Goal: Task Accomplishment & Management: Manage account settings

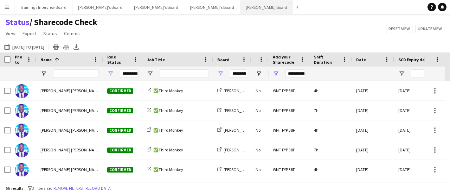
click at [240, 13] on button "[PERSON_NAME] Board Close" at bounding box center [266, 7] width 53 height 14
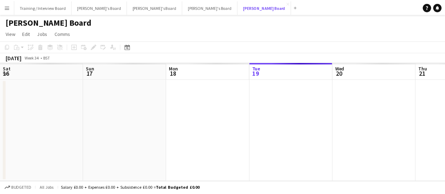
scroll to position [0, 168]
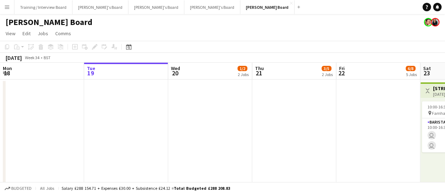
drag, startPoint x: 255, startPoint y: 136, endPoint x: 217, endPoint y: 139, distance: 38.8
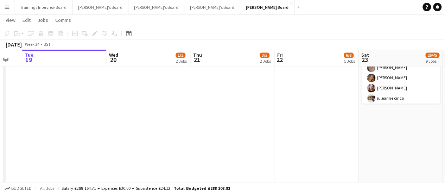
scroll to position [0, 293]
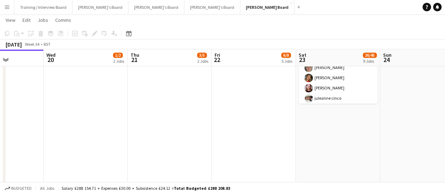
drag, startPoint x: 203, startPoint y: 161, endPoint x: 195, endPoint y: 161, distance: 7.7
click at [195, 162] on app-calendar-viewport "Sat 16 94/95 12 Jobs Sun 17 3/4 4 Jobs Mon 18 Tue 19 Wed 20 1/2 2 Jobs Thu 21 3…" at bounding box center [222, 87] width 445 height 1105
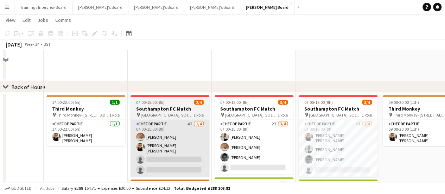
scroll to position [844, 0]
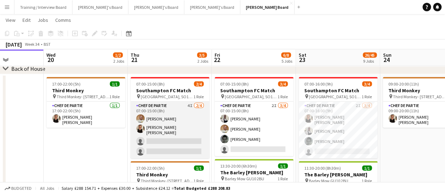
click at [177, 128] on app-card-role "Chef de Partie 4I [DATE] 07:00-15:00 (8h) [PERSON_NAME] [PERSON_NAME] [PERSON_N…" at bounding box center [169, 130] width 79 height 57
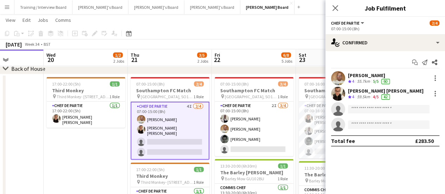
click at [371, 70] on div "Start chat Send notification Share [PERSON_NAME] Crew rating 4 55.7km 5/5 60 [P…" at bounding box center [385, 101] width 120 height 101
click at [370, 76] on div "[PERSON_NAME]" at bounding box center [369, 75] width 43 height 6
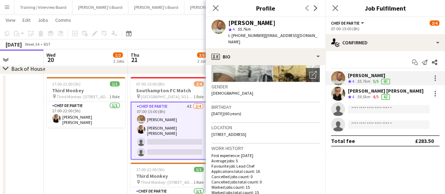
scroll to position [105, 0]
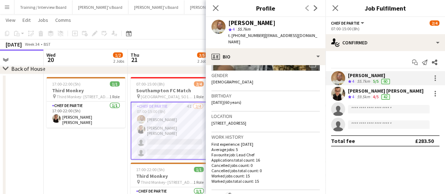
click at [376, 115] on app-invite-slot "single-neutral-actions" at bounding box center [385, 109] width 120 height 14
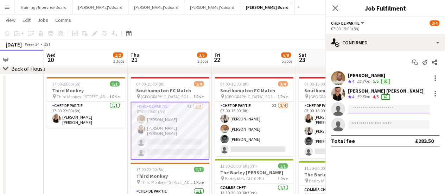
click at [378, 109] on input at bounding box center [389, 109] width 82 height 8
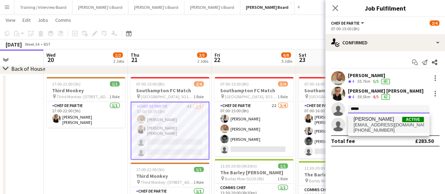
type input "*****"
click at [370, 121] on span "[PERSON_NAME]" at bounding box center [373, 119] width 40 height 6
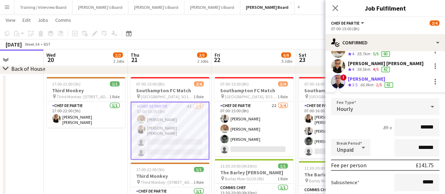
scroll to position [35, 0]
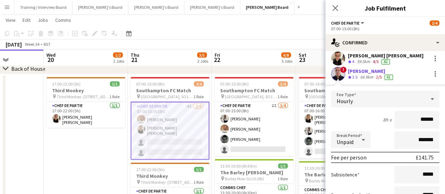
drag, startPoint x: 347, startPoint y: 83, endPoint x: 343, endPoint y: 79, distance: 6.0
click at [347, 82] on app-applicant-card "! [PERSON_NAME] Crew rating 3.5 66.9km 2/5 61 Fee Type Hourly 8h x ****** Break…" at bounding box center [385, 154] width 120 height 174
click at [342, 78] on app-user-avatar at bounding box center [338, 74] width 14 height 14
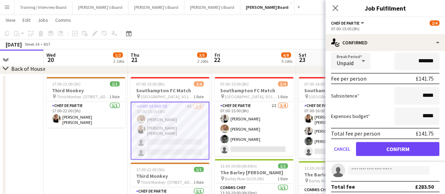
scroll to position [117, 0]
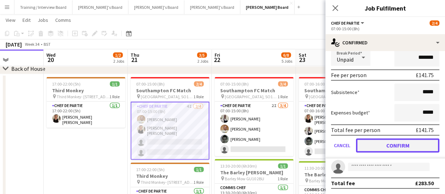
click at [390, 141] on button "Confirm" at bounding box center [397, 145] width 83 height 14
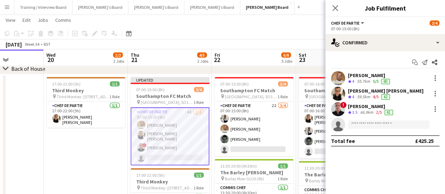
click at [364, 115] on div "66.9km" at bounding box center [367, 112] width 16 height 6
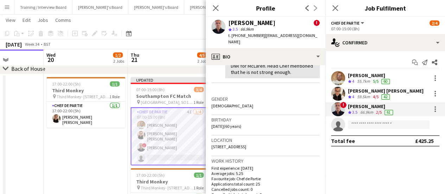
scroll to position [176, 0]
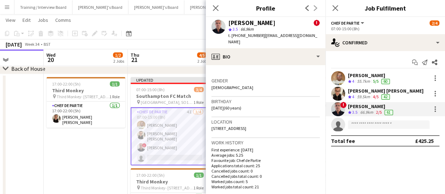
click at [29, 160] on app-date-cell at bounding box center [2, 181] width 84 height 214
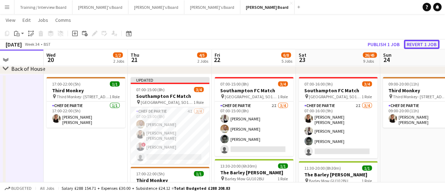
click at [415, 41] on button "Revert 1 job" at bounding box center [422, 44] width 36 height 9
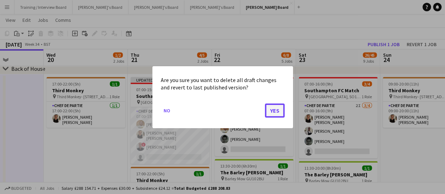
click at [276, 114] on button "Yes" at bounding box center [275, 110] width 20 height 14
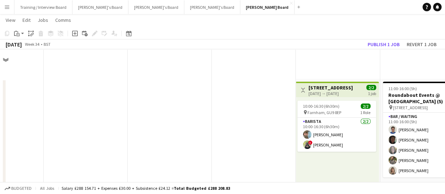
scroll to position [844, 0]
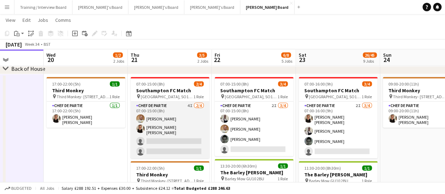
drag, startPoint x: 174, startPoint y: 124, endPoint x: 184, endPoint y: 125, distance: 9.9
click at [174, 124] on app-card-role "Chef de Partie 4I [DATE] 07:00-15:00 (8h) [PERSON_NAME] [PERSON_NAME] [PERSON_N…" at bounding box center [169, 130] width 79 height 57
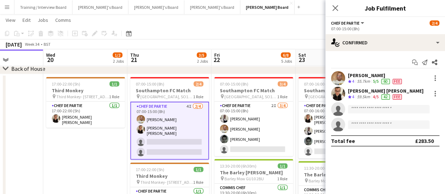
click at [377, 103] on app-invite-slot "single-neutral-actions" at bounding box center [385, 109] width 120 height 14
click at [378, 109] on input at bounding box center [389, 109] width 82 height 8
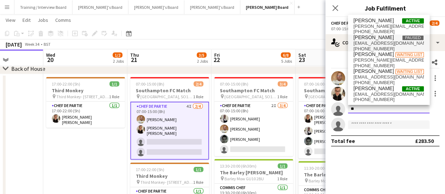
type input "*"
click at [97, 162] on app-date-cell "17:00-22:00 (5h) 1/1 Third Monkey pin Third Monkey- 46 South St 1 Role Chef de …" at bounding box center [85, 181] width 84 height 214
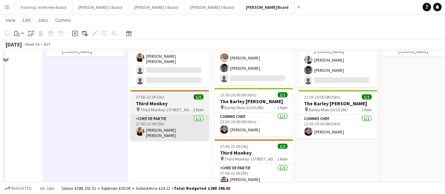
scroll to position [845, 0]
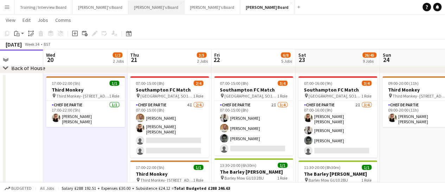
click at [128, 8] on button "[PERSON_NAME]'s Board Close" at bounding box center [156, 7] width 56 height 14
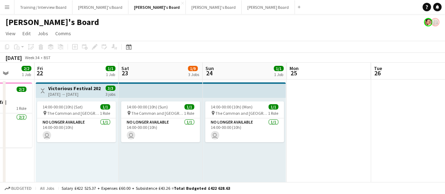
drag, startPoint x: 287, startPoint y: 135, endPoint x: 176, endPoint y: 133, distance: 111.1
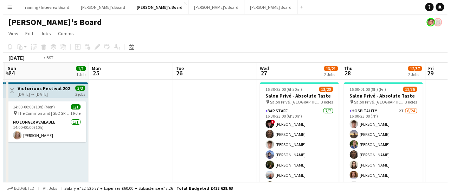
scroll to position [0, 224]
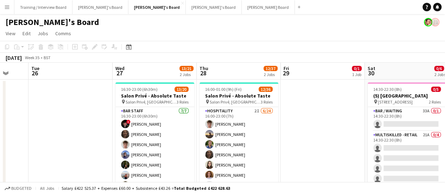
drag, startPoint x: 257, startPoint y: 147, endPoint x: 242, endPoint y: 146, distance: 14.8
click at [65, 15] on div "[PERSON_NAME]'s Board" at bounding box center [222, 20] width 445 height 13
click at [56, 9] on button "Training / Interview Board Close" at bounding box center [43, 7] width 58 height 14
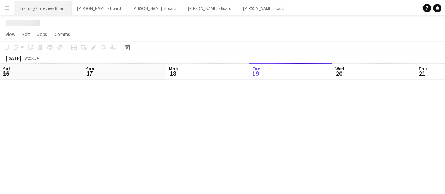
scroll to position [0, 168]
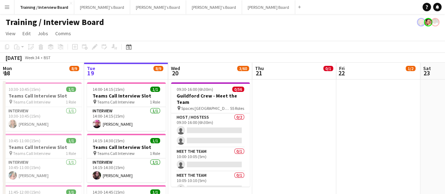
drag, startPoint x: 329, startPoint y: 108, endPoint x: 294, endPoint y: 115, distance: 35.4
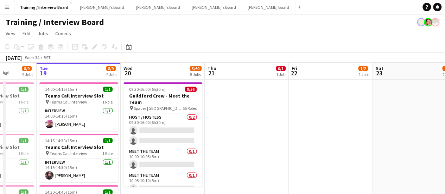
drag, startPoint x: 264, startPoint y: 137, endPoint x: 250, endPoint y: 139, distance: 13.8
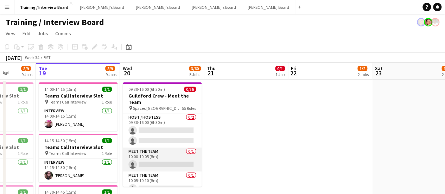
click at [156, 167] on app-card-role "Meet The Team 0/1 10:00-10:05 (5m) single-neutral-actions" at bounding box center [162, 159] width 79 height 24
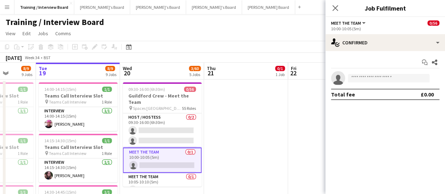
drag, startPoint x: 391, startPoint y: 85, endPoint x: 388, endPoint y: 79, distance: 6.0
click at [390, 83] on app-confirmed-crew "single-neutral-actions Total fee £0.00" at bounding box center [385, 85] width 120 height 29
click at [388, 79] on input at bounding box center [389, 78] width 82 height 8
paste input "**********"
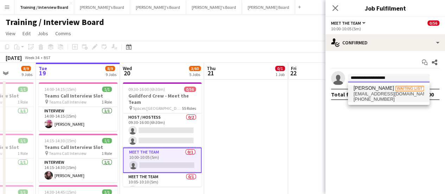
type input "**********"
click at [397, 88] on span "Waiting list" at bounding box center [409, 88] width 28 height 5
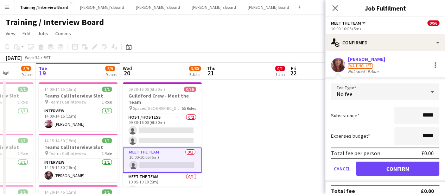
scroll to position [23, 0]
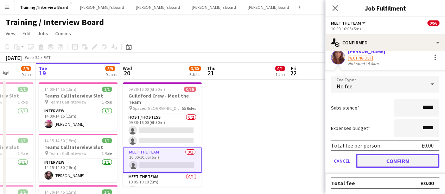
click at [392, 154] on button "Confirm" at bounding box center [397, 161] width 83 height 14
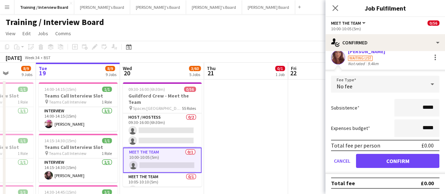
scroll to position [0, 0]
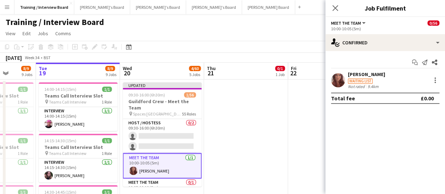
click at [349, 78] on div "Waiting list" at bounding box center [366, 80] width 37 height 6
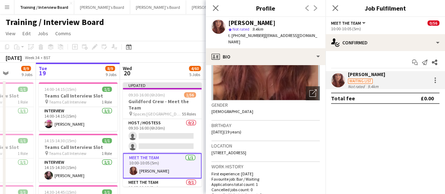
scroll to position [105, 0]
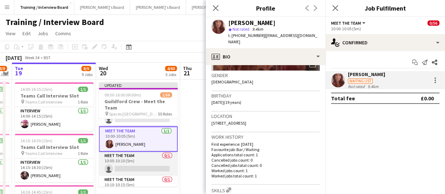
scroll to position [35, 0]
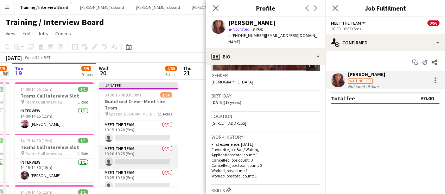
click at [137, 162] on app-card-role "Meet The Team 0/1 10:20-10:25 (5m) single-neutral-actions" at bounding box center [138, 157] width 79 height 24
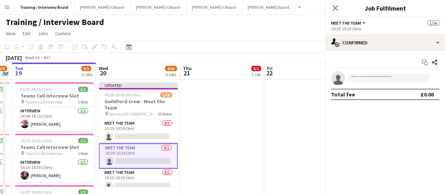
scroll to position [104, 0]
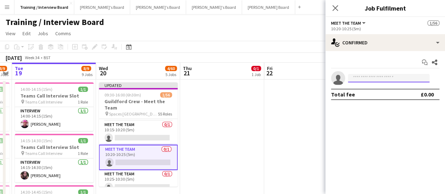
click at [394, 78] on input at bounding box center [389, 78] width 82 height 8
paste input "**********"
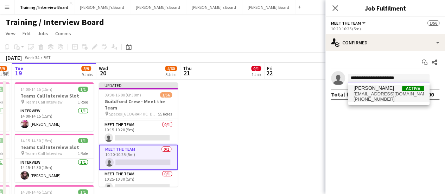
type input "**********"
click at [396, 92] on span "[EMAIL_ADDRESS][DOMAIN_NAME]" at bounding box center [388, 94] width 70 height 6
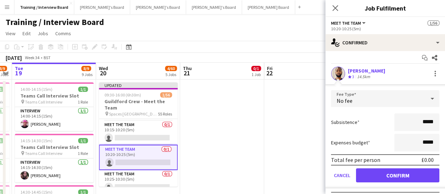
scroll to position [19, 0]
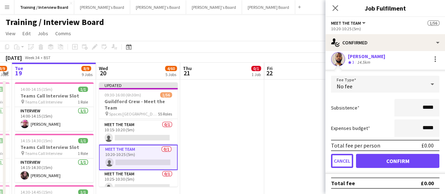
click at [345, 159] on button "Cancel" at bounding box center [342, 161] width 22 height 14
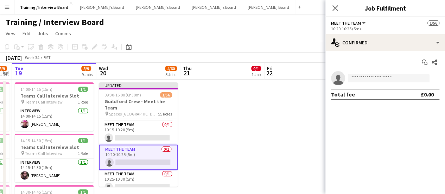
scroll to position [0, 0]
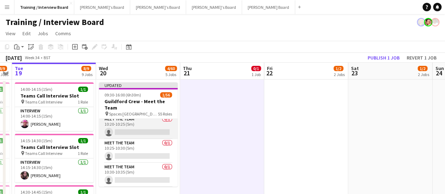
scroll to position [139, 0]
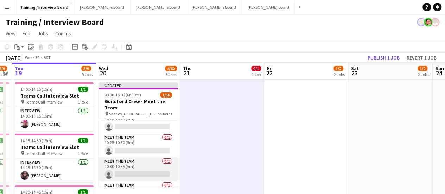
click at [139, 173] on app-card-role "Meet The Team 0/1 10:30-10:35 (5m) single-neutral-actions" at bounding box center [138, 169] width 79 height 24
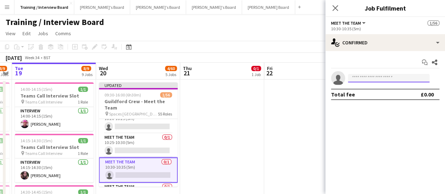
click at [371, 76] on input at bounding box center [389, 78] width 82 height 8
paste input "**********"
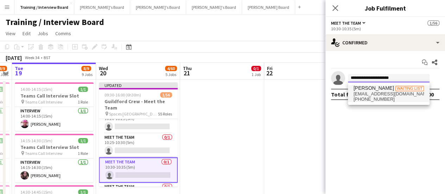
type input "**********"
click at [383, 97] on span "[PHONE_NUMBER]" at bounding box center [388, 99] width 70 height 6
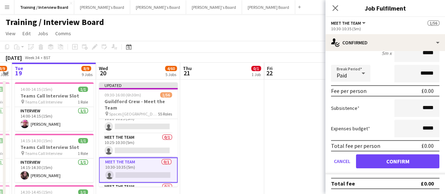
scroll to position [75, 0]
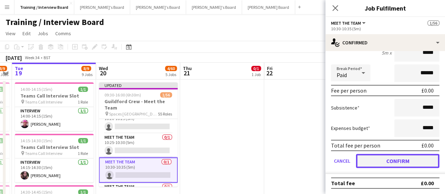
click at [387, 159] on button "Confirm" at bounding box center [397, 161] width 83 height 14
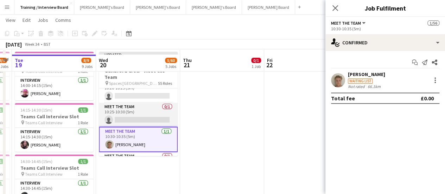
scroll to position [35, 0]
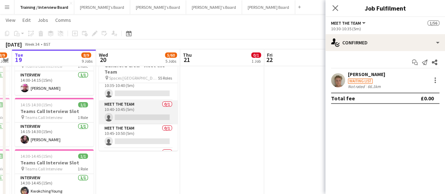
click at [140, 115] on app-card-role "Meet The Team 0/1 10:40-10:45 (5m) single-neutral-actions" at bounding box center [138, 112] width 79 height 24
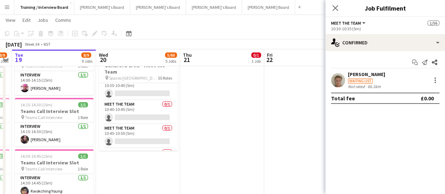
scroll to position [208, 0]
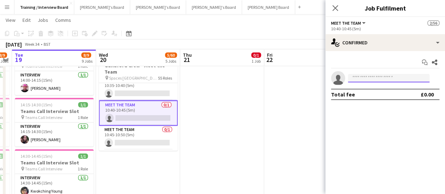
click at [406, 79] on input at bounding box center [389, 78] width 82 height 8
paste input "**********"
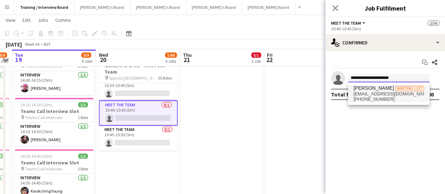
type input "**********"
click at [374, 90] on span "[PERSON_NAME]" at bounding box center [373, 88] width 40 height 6
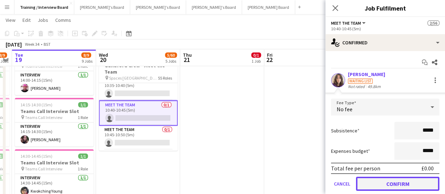
click at [385, 180] on button "Confirm" at bounding box center [397, 183] width 83 height 14
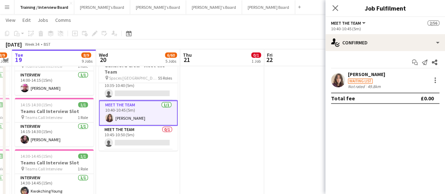
click at [383, 72] on div "[PERSON_NAME] Waiting list Not rated 49.8km" at bounding box center [385, 80] width 120 height 18
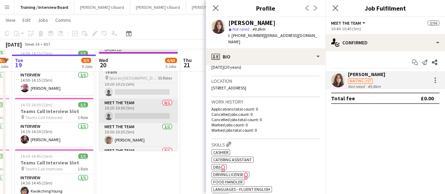
scroll to position [70, 0]
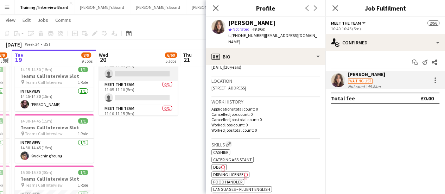
click at [141, 79] on app-card-role "Meet The Team 0/1 11:00-11:05 (5m) single-neutral-actions" at bounding box center [138, 69] width 79 height 24
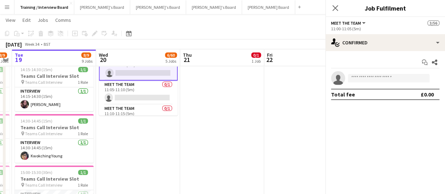
scroll to position [312, 0]
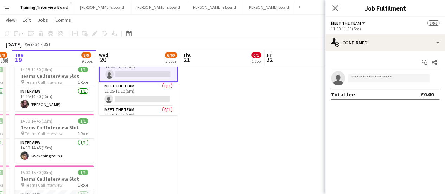
drag, startPoint x: 359, startPoint y: 71, endPoint x: 365, endPoint y: 78, distance: 9.2
click at [360, 73] on app-invite-slot "single-neutral-actions" at bounding box center [385, 78] width 120 height 14
click at [365, 78] on input at bounding box center [389, 78] width 82 height 8
paste input "**********"
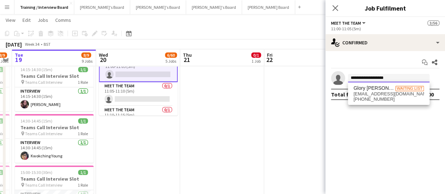
type input "**********"
click at [393, 83] on div "Glory [PERSON_NAME] Waiting list [EMAIL_ADDRESS][DOMAIN_NAME] [PHONE_NUMBER]" at bounding box center [389, 93] width 82 height 23
click at [388, 88] on span "Glory [PERSON_NAME]" at bounding box center [374, 88] width 42 height 6
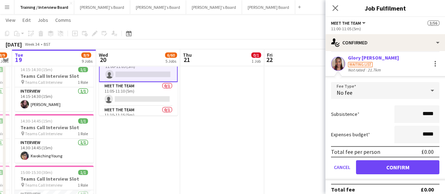
scroll to position [23, 0]
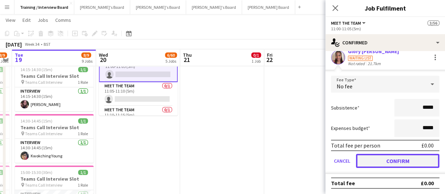
click at [394, 156] on button "Confirm" at bounding box center [397, 161] width 83 height 14
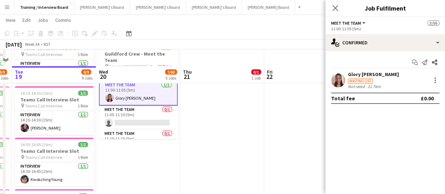
scroll to position [35, 0]
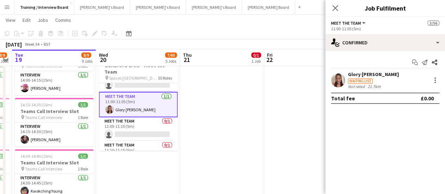
click at [227, 139] on app-date-cell at bounding box center [222, 196] width 84 height 305
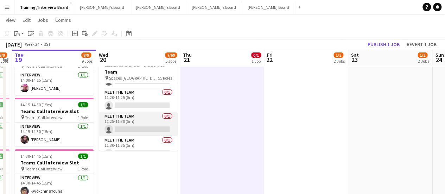
scroll to position [418, 0]
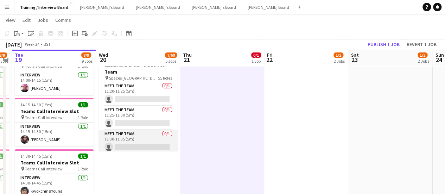
click at [142, 144] on app-card-role "Meet The Team 0/1 11:30-11:35 (5m) single-neutral-actions" at bounding box center [138, 142] width 79 height 24
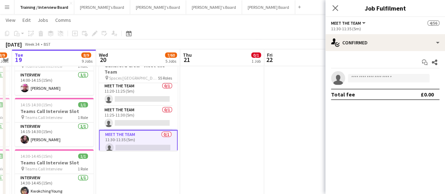
click at [371, 72] on app-invite-slot "single-neutral-actions" at bounding box center [385, 78] width 120 height 14
click at [371, 76] on input at bounding box center [389, 78] width 82 height 8
paste input "**********"
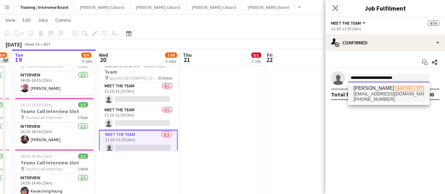
type input "**********"
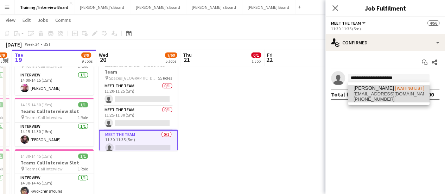
click at [386, 98] on span "[PHONE_NUMBER]" at bounding box center [388, 99] width 70 height 6
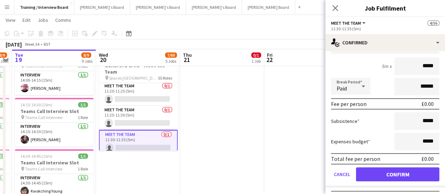
scroll to position [70, 0]
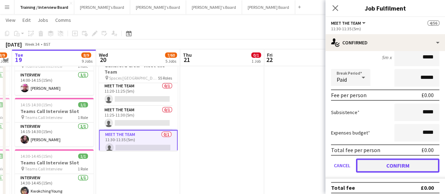
click at [390, 161] on button "Confirm" at bounding box center [397, 165] width 83 height 14
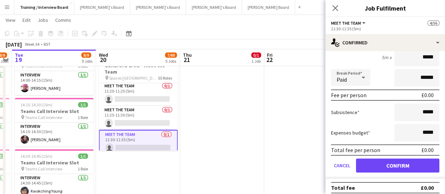
scroll to position [0, 0]
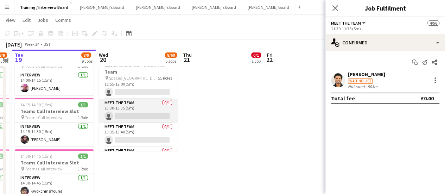
click at [145, 111] on app-card-role "Meet The Team 0/1 13:30-13:35 (5m) single-neutral-actions" at bounding box center [138, 111] width 79 height 24
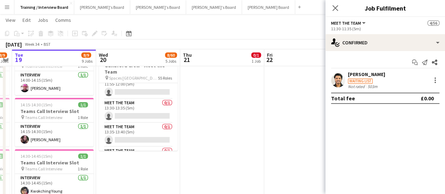
scroll to position [592, 0]
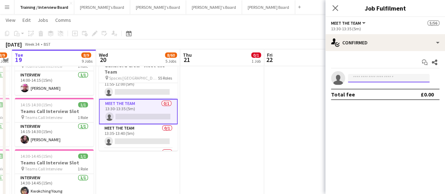
click at [399, 75] on input at bounding box center [389, 78] width 82 height 8
paste input "**********"
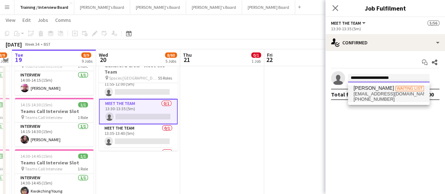
type input "**********"
click at [385, 96] on span "[EMAIL_ADDRESS][DOMAIN_NAME]" at bounding box center [388, 94] width 70 height 6
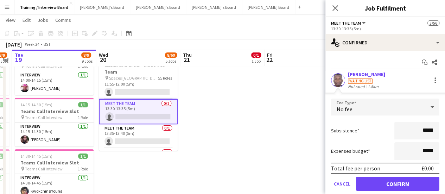
scroll to position [23, 0]
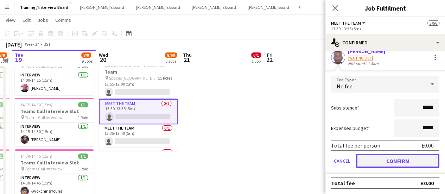
click at [383, 154] on button "Confirm" at bounding box center [397, 161] width 83 height 14
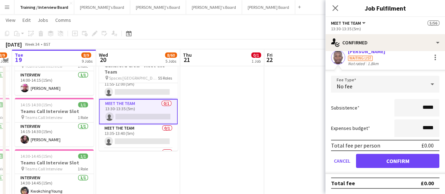
scroll to position [0, 0]
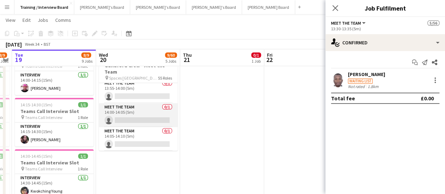
click at [145, 124] on app-card-role "Meet The Team 0/1 14:00-14:05 (5m) single-neutral-actions" at bounding box center [138, 115] width 79 height 24
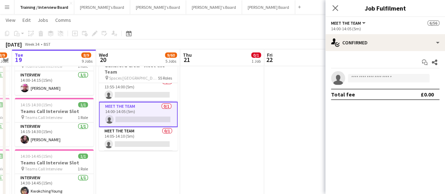
scroll to position [731, 0]
click at [391, 82] on app-invite-slot "single-neutral-actions" at bounding box center [385, 78] width 120 height 14
click at [388, 78] on input at bounding box center [389, 78] width 82 height 8
paste input "**********"
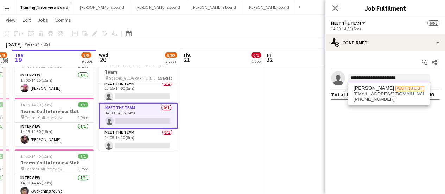
type input "**********"
click at [385, 85] on div "[PERSON_NAME] Waiting list [EMAIL_ADDRESS][DOMAIN_NAME] [PHONE_NUMBER]" at bounding box center [389, 93] width 82 height 23
click at [384, 95] on span "[EMAIL_ADDRESS][DOMAIN_NAME]" at bounding box center [388, 94] width 70 height 6
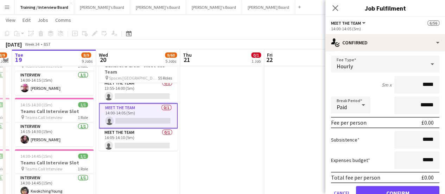
scroll to position [75, 0]
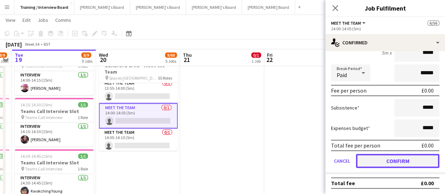
click at [393, 166] on button "Confirm" at bounding box center [397, 161] width 83 height 14
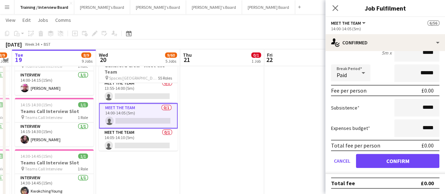
scroll to position [0, 0]
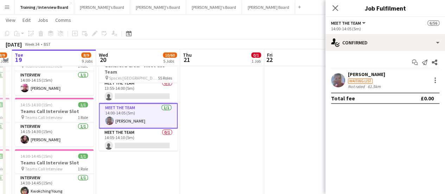
click at [250, 142] on app-date-cell at bounding box center [222, 196] width 84 height 305
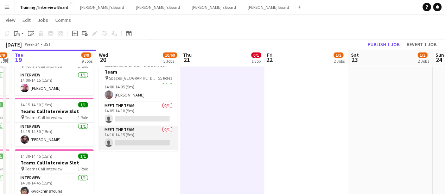
scroll to position [766, 0]
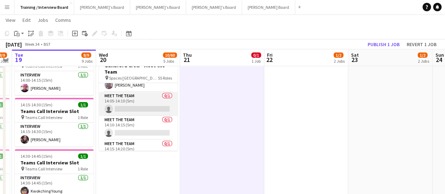
click at [141, 113] on app-card-role "Meet The Team 0/1 14:05-14:10 (5m) single-neutral-actions" at bounding box center [138, 104] width 79 height 24
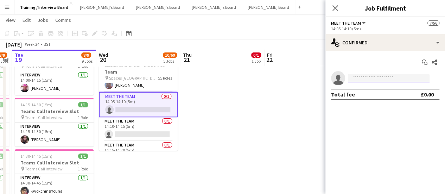
click at [375, 75] on input at bounding box center [389, 78] width 82 height 8
paste input "**********"
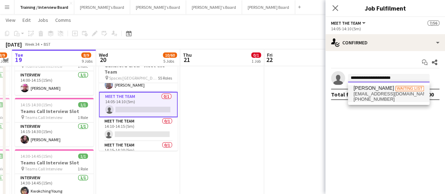
type input "**********"
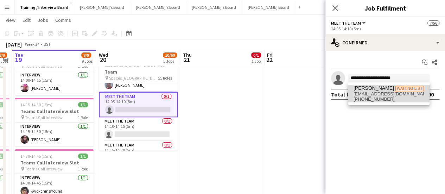
click at [384, 91] on span "[EMAIL_ADDRESS][DOMAIN_NAME]" at bounding box center [388, 94] width 70 height 6
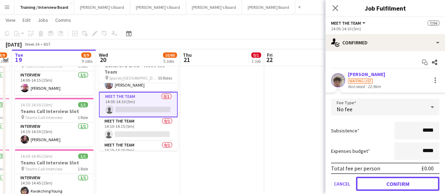
drag, startPoint x: 384, startPoint y: 181, endPoint x: 380, endPoint y: 184, distance: 4.9
click at [386, 184] on button "Confirm" at bounding box center [397, 183] width 83 height 14
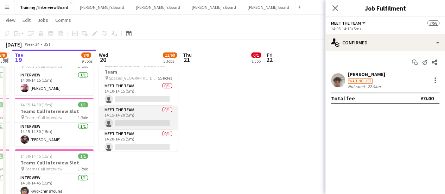
scroll to position [837, 0]
click at [133, 128] on app-card-role "Meet The Team 0/1 14:30-14:35 (5m) single-neutral-actions" at bounding box center [138, 119] width 79 height 24
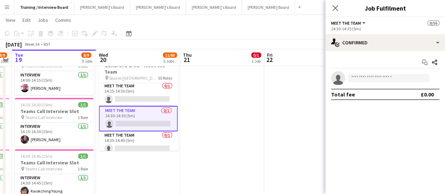
scroll to position [871, 0]
click at [381, 79] on input at bounding box center [389, 78] width 82 height 8
paste input "**********"
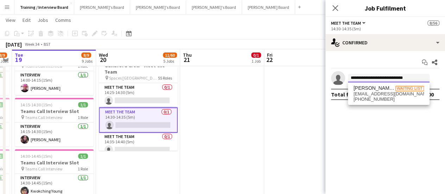
type input "**********"
click at [397, 91] on span "[EMAIL_ADDRESS][DOMAIN_NAME]" at bounding box center [388, 94] width 70 height 6
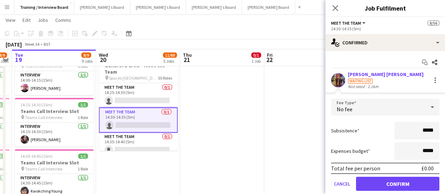
scroll to position [23, 0]
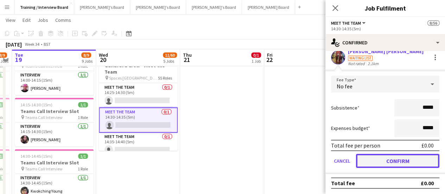
click at [390, 156] on button "Confirm" at bounding box center [397, 161] width 83 height 14
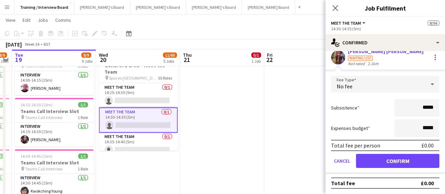
scroll to position [0, 0]
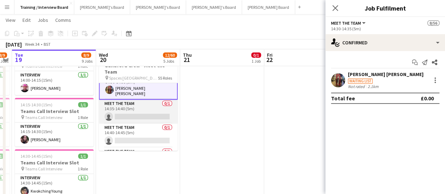
click at [133, 111] on app-card-role "Meet The Team 0/1 14:35-14:40 (5m) single-neutral-actions" at bounding box center [138, 112] width 79 height 24
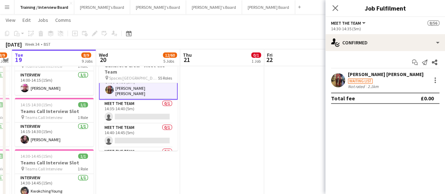
scroll to position [905, 0]
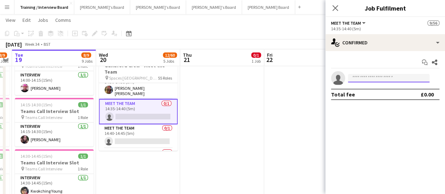
click at [366, 79] on input at bounding box center [389, 78] width 82 height 8
paste input "**********"
type input "**********"
drag, startPoint x: 321, startPoint y: 66, endPoint x: 268, endPoint y: 63, distance: 53.1
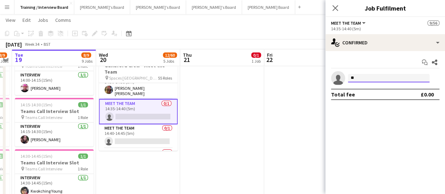
type input "*"
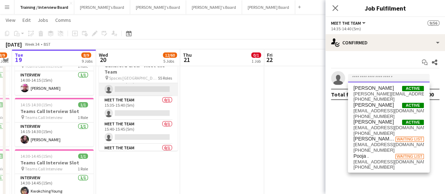
scroll to position [1257, 0]
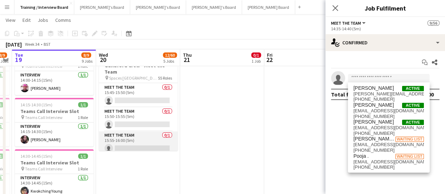
click at [136, 139] on app-card-role "Meet The Team 0/1 15:55-16:00 (5m) single-neutral-actions" at bounding box center [138, 143] width 79 height 24
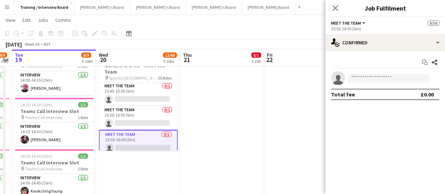
scroll to position [1255, 0]
click at [366, 82] on input at bounding box center [389, 78] width 82 height 8
paste input "**********"
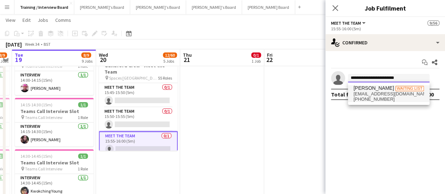
type input "**********"
click at [402, 92] on span "[EMAIL_ADDRESS][DOMAIN_NAME]" at bounding box center [388, 94] width 70 height 6
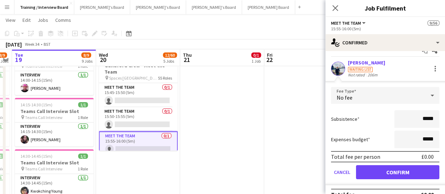
scroll to position [23, 0]
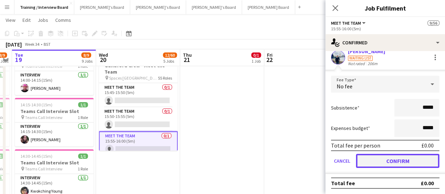
click at [390, 155] on button "Confirm" at bounding box center [397, 161] width 83 height 14
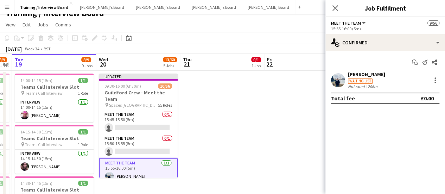
scroll to position [0, 0]
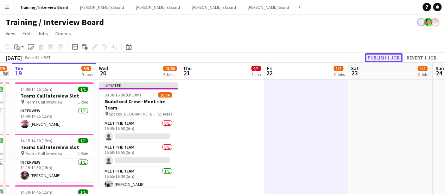
click at [384, 54] on button "Publish 1 job" at bounding box center [384, 57] width 38 height 9
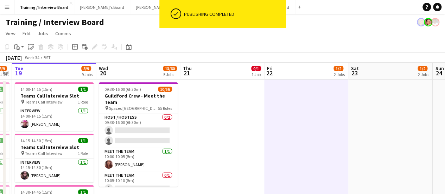
drag, startPoint x: 266, startPoint y: 161, endPoint x: 279, endPoint y: 119, distance: 44.3
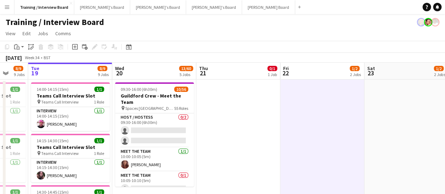
drag, startPoint x: 263, startPoint y: 131, endPoint x: 267, endPoint y: 132, distance: 3.5
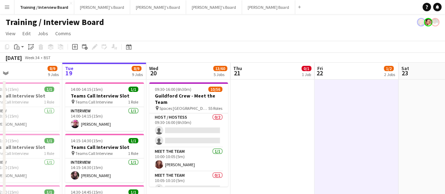
scroll to position [0, 169]
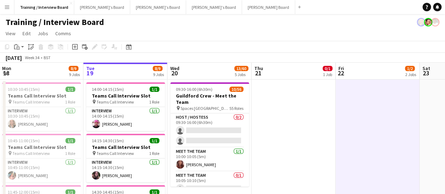
drag, startPoint x: 269, startPoint y: 127, endPoint x: 288, endPoint y: 117, distance: 21.1
drag, startPoint x: 300, startPoint y: 118, endPoint x: 228, endPoint y: 56, distance: 95.0
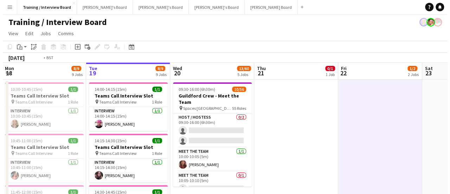
scroll to position [0, 163]
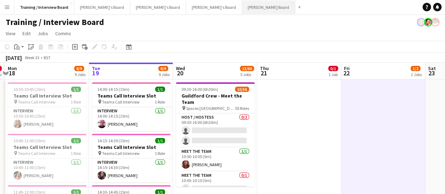
click at [242, 13] on button "[PERSON_NAME] Board Close" at bounding box center [268, 7] width 53 height 14
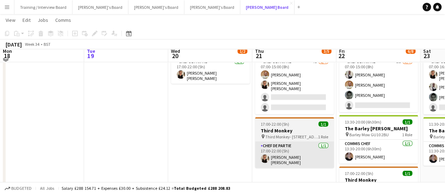
scroll to position [879, 0]
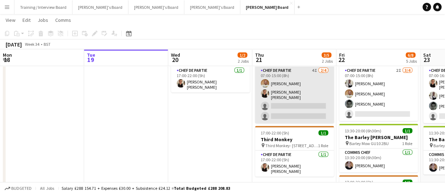
drag, startPoint x: 203, startPoint y: 147, endPoint x: 197, endPoint y: 113, distance: 34.9
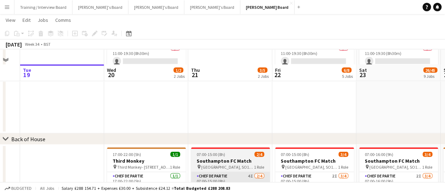
scroll to position [844, 0]
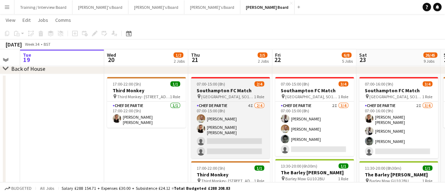
click at [235, 85] on div "07:00-15:00 (8h) 2/4" at bounding box center [230, 83] width 79 height 5
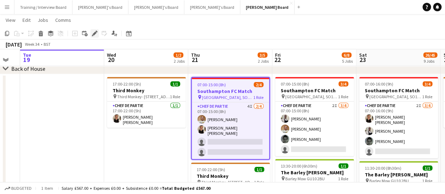
click at [91, 34] on div "Edit" at bounding box center [94, 33] width 8 height 8
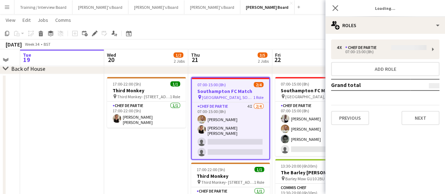
type input "**********"
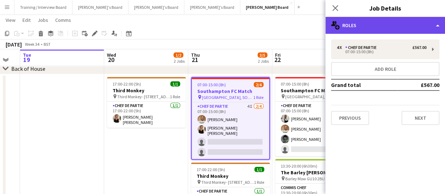
click at [383, 20] on div "multiple-users-add Roles" at bounding box center [385, 25] width 120 height 17
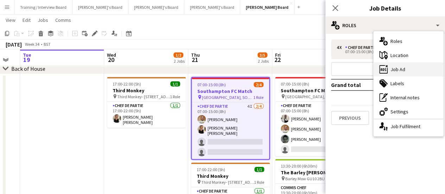
click at [409, 68] on div "ads-window Job Ad" at bounding box center [408, 69] width 70 height 14
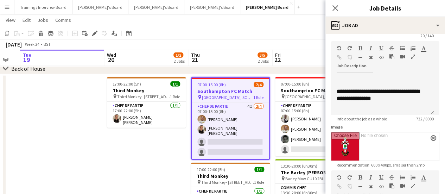
scroll to position [21, 0]
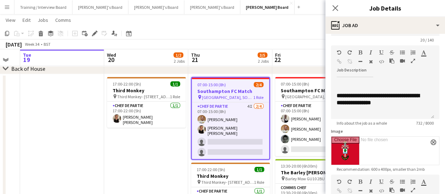
drag, startPoint x: 188, startPoint y: 130, endPoint x: 149, endPoint y: 123, distance: 40.0
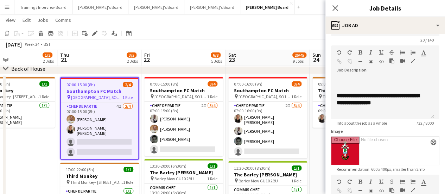
scroll to position [0, 281]
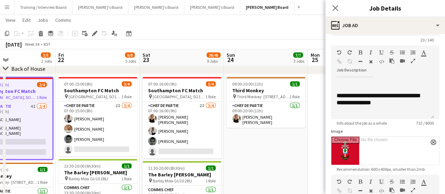
drag, startPoint x: 314, startPoint y: 143, endPoint x: 230, endPoint y: 146, distance: 83.4
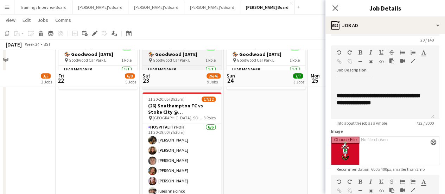
scroll to position [352, 0]
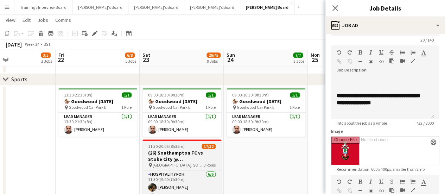
click at [181, 149] on span "11:30-20:05 (8h35m)" at bounding box center [166, 145] width 37 height 5
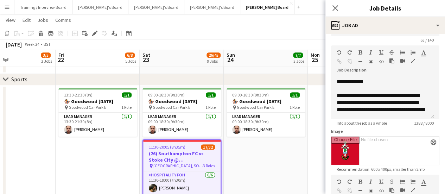
type input "**********"
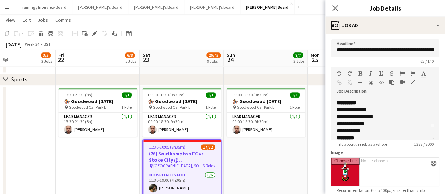
scroll to position [0, 0]
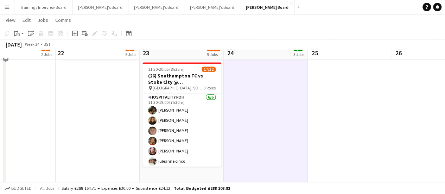
scroll to position [423, 0]
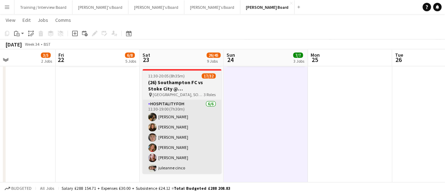
click at [210, 124] on app-card-role "Hospitality FOH [DATE] 11:30-19:00 (7h30m) [PERSON_NAME] [PERSON_NAME] [PERSON_…" at bounding box center [181, 137] width 79 height 75
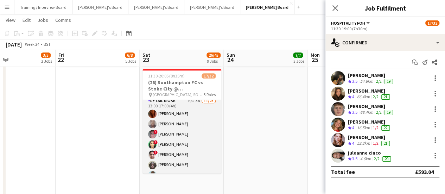
scroll to position [70, 0]
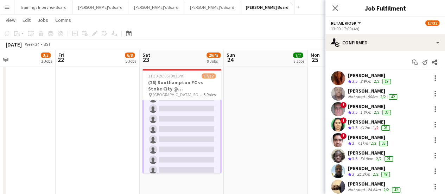
scroll to position [295, 0]
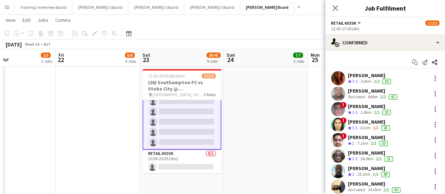
drag, startPoint x: 245, startPoint y: 149, endPoint x: 249, endPoint y: 146, distance: 5.0
click at [245, 149] on app-date-cell "09:00-18:30 (9h30m) 1/1 🏇 Goodwood [DATE] pin Goodwood Car Park E 1 Role Lead M…" at bounding box center [266, 186] width 84 height 342
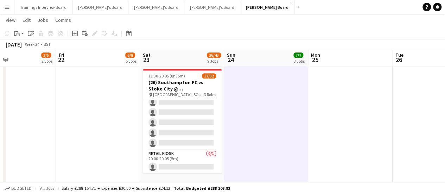
scroll to position [0, 267]
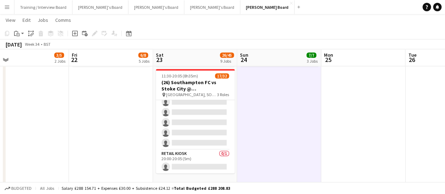
click at [265, 142] on app-calendar-viewport "Mon 18 Tue 19 Wed 20 1/2 2 Jobs Thu 21 3/5 2 Jobs Fri 22 6/8 5 Jobs Sat 23 26/4…" at bounding box center [222, 157] width 445 height 1105
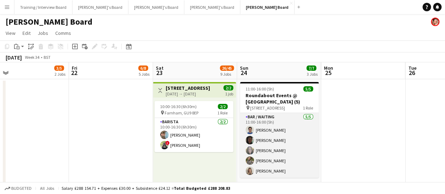
scroll to position [0, 0]
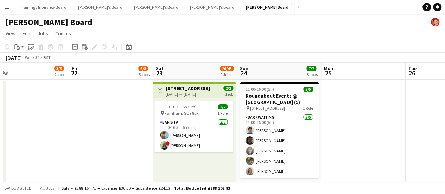
click at [275, 191] on div "Budgeted All jobs Salary £288 154.71 + Expenses £30.00 + Subsistence £24.12 = T…" at bounding box center [222, 188] width 445 height 12
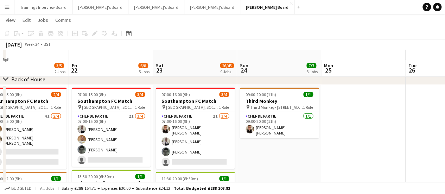
scroll to position [844, 0]
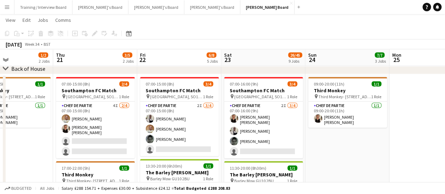
drag, startPoint x: 288, startPoint y: 153, endPoint x: 355, endPoint y: 155, distance: 66.8
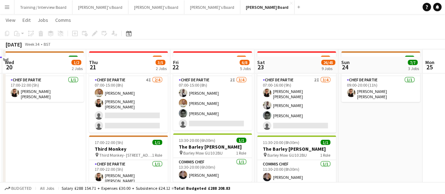
scroll to position [879, 0]
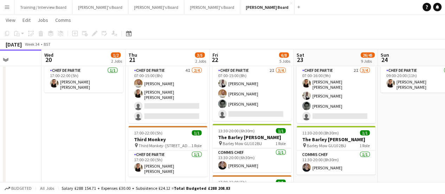
drag, startPoint x: 63, startPoint y: 135, endPoint x: 100, endPoint y: 138, distance: 37.7
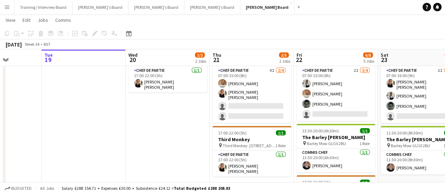
scroll to position [0, 211]
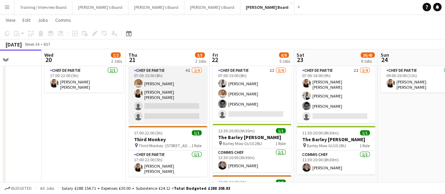
click at [168, 112] on app-card-role "Chef de Partie 4I [DATE] 07:00-15:00 (8h) [PERSON_NAME] [PERSON_NAME] [PERSON_N…" at bounding box center [167, 94] width 79 height 57
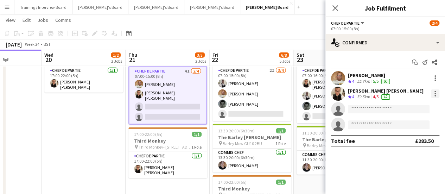
click at [434, 92] on div at bounding box center [434, 91] width 1 height 1
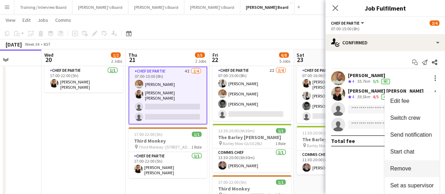
click at [411, 167] on span "Remove" at bounding box center [412, 168] width 44 height 6
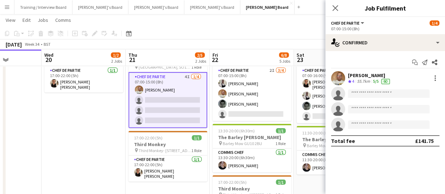
click at [98, 125] on app-date-cell "17:00-22:00 (5h) 1/1 Third Monkey pin Third Monkey- 46 South St 1 Role Chef de …" at bounding box center [83, 146] width 84 height 214
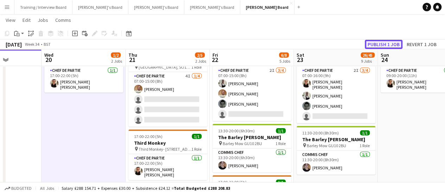
click at [380, 44] on button "Publish 1 job" at bounding box center [384, 44] width 38 height 9
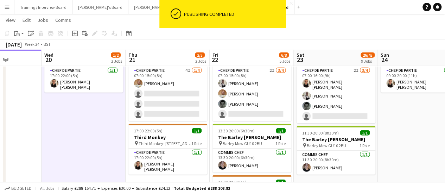
scroll to position [0, 196]
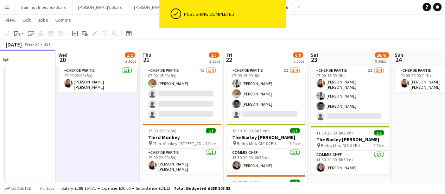
drag, startPoint x: 30, startPoint y: 155, endPoint x: 45, endPoint y: 154, distance: 14.5
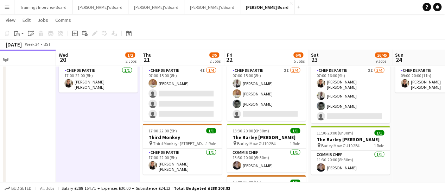
click at [116, 125] on app-date-cell "17:00-22:00 (5h) 1/1 Third Monkey pin Third Monkey- 46 South St 1 Role Chef de …" at bounding box center [98, 146] width 84 height 214
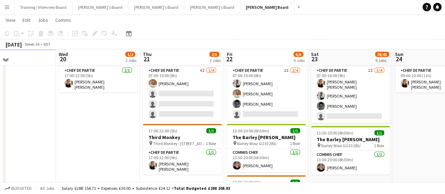
scroll to position [844, 0]
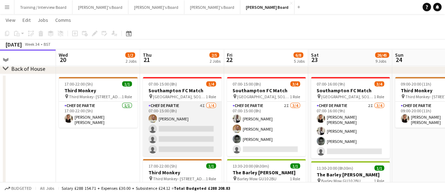
click at [217, 123] on app-card-role "Chef de Partie 4I [DATE] 07:00-15:00 (8h) [PERSON_NAME] single-neutral-actions …" at bounding box center [182, 129] width 79 height 54
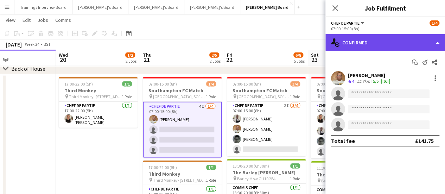
click at [371, 43] on div "single-neutral-actions-check-2 Confirmed" at bounding box center [385, 42] width 120 height 17
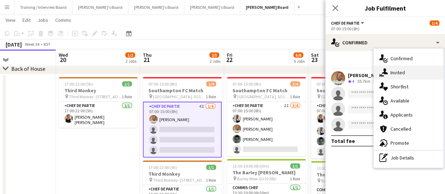
click at [416, 77] on div "single-neutral-actions-share-1 Invited" at bounding box center [408, 72] width 70 height 14
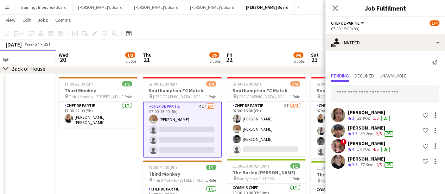
click at [376, 114] on div "[PERSON_NAME]" at bounding box center [369, 112] width 43 height 6
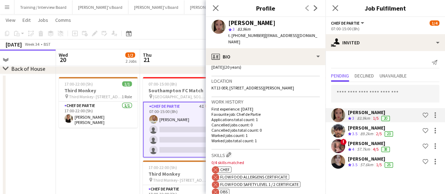
scroll to position [176, 0]
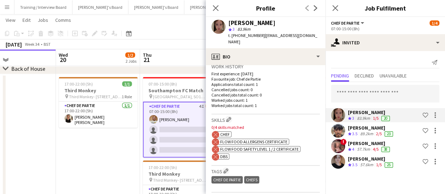
click at [91, 140] on app-date-cell "17:00-22:00 (5h) 1/1 Third Monkey pin Third Monkey- 46 South St 1 Role Chef de …" at bounding box center [98, 181] width 84 height 214
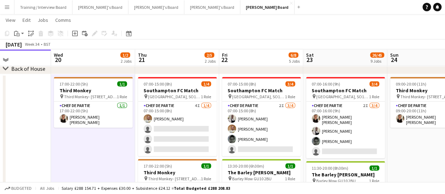
drag, startPoint x: 134, startPoint y: 141, endPoint x: 127, endPoint y: 140, distance: 7.4
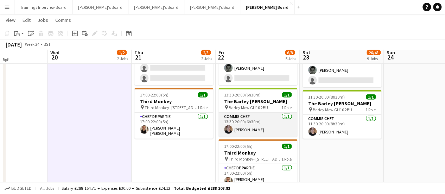
scroll to position [845, 0]
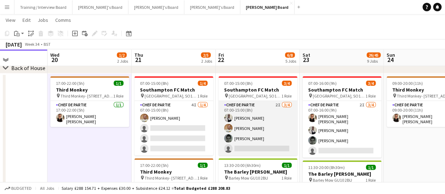
click at [265, 131] on app-card-role "Chef de Partie 2I [DATE] 07:00-15:00 (8h) [PERSON_NAME] [PERSON_NAME] [PERSON_N…" at bounding box center [257, 128] width 79 height 54
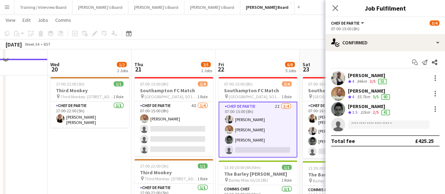
scroll to position [879, 0]
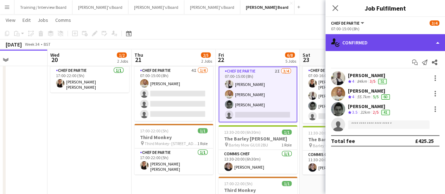
click at [358, 44] on div "single-neutral-actions-check-2 Confirmed" at bounding box center [385, 42] width 120 height 17
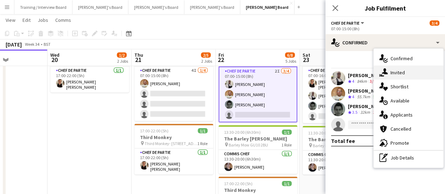
click at [396, 76] on div "single-neutral-actions-share-1 Invited" at bounding box center [408, 72] width 70 height 14
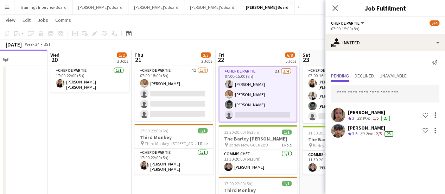
click at [379, 118] on div "1/5" at bounding box center [375, 118] width 8 height 6
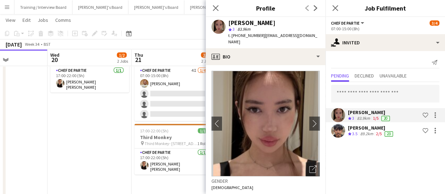
scroll to position [105, 0]
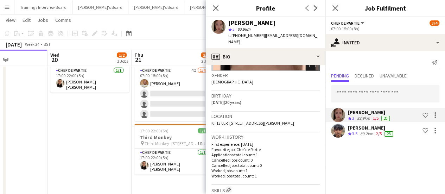
click at [359, 136] on div "89.2km" at bounding box center [367, 134] width 16 height 6
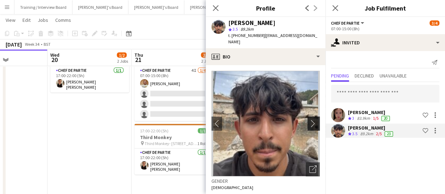
scroll to position [70, 0]
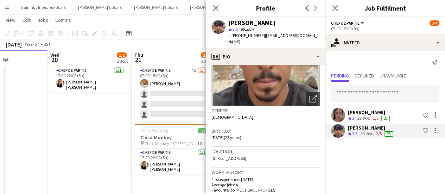
click at [374, 117] on app-skills-label "1/5" at bounding box center [376, 117] width 6 height 5
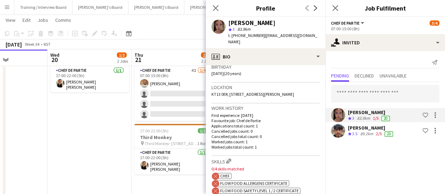
scroll to position [141, 0]
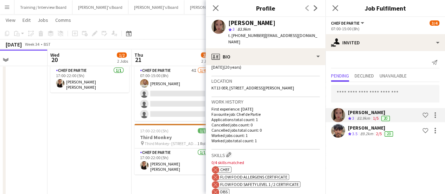
click at [342, 130] on app-user-avatar at bounding box center [338, 130] width 14 height 14
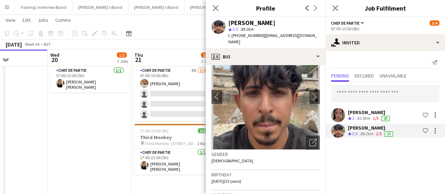
scroll to position [70, 0]
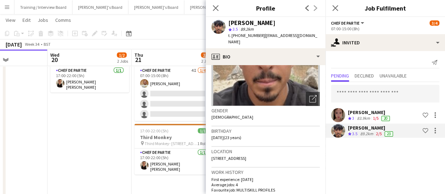
click at [374, 111] on div "[PERSON_NAME]" at bounding box center [369, 112] width 43 height 6
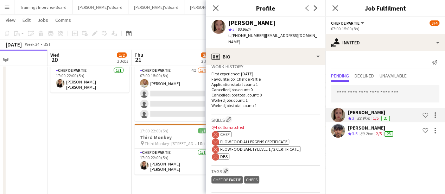
scroll to position [211, 0]
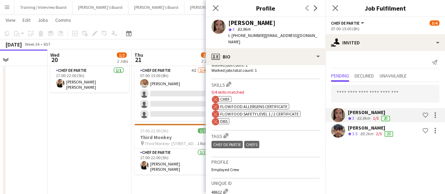
click at [375, 133] on div "2/5" at bounding box center [378, 134] width 8 height 6
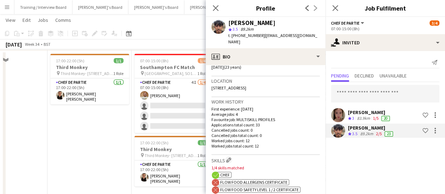
scroll to position [844, 0]
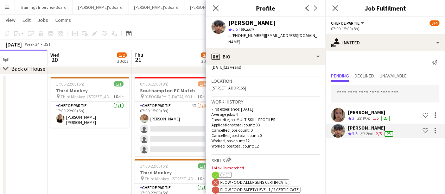
click at [112, 149] on app-date-cell "17:00-22:00 (5h) 1/1 Third Monkey pin Third Monkey- 46 South St 1 Role Chef de …" at bounding box center [89, 181] width 84 height 214
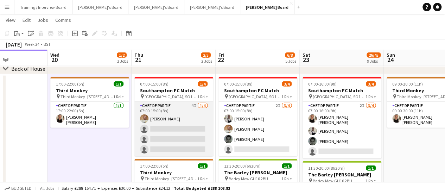
click at [176, 120] on app-card-role "Chef de Partie 4I [DATE] 07:00-15:00 (8h) [PERSON_NAME] single-neutral-actions …" at bounding box center [173, 129] width 79 height 54
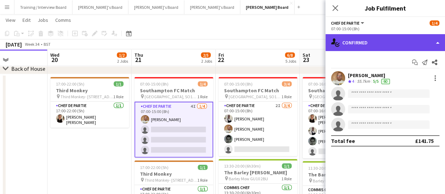
click at [380, 38] on div "single-neutral-actions-check-2 Confirmed" at bounding box center [385, 42] width 120 height 17
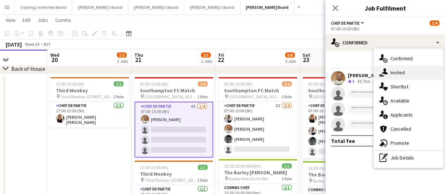
click at [397, 73] on div "single-neutral-actions-share-1 Invited" at bounding box center [408, 72] width 70 height 14
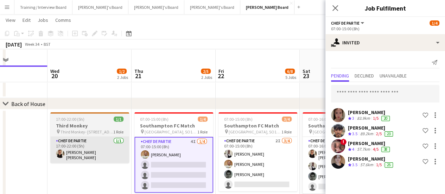
scroll to position [809, 0]
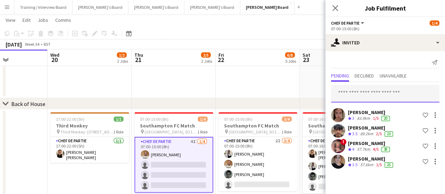
click at [369, 88] on input "text" at bounding box center [385, 94] width 108 height 18
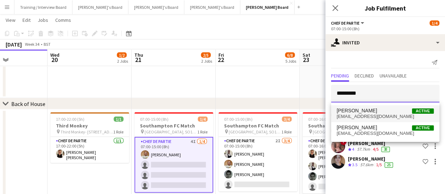
type input "*********"
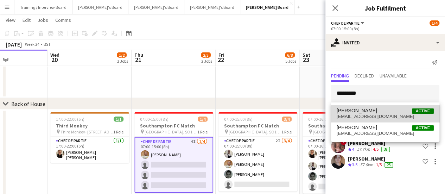
click at [396, 117] on span "[EMAIL_ADDRESS][DOMAIN_NAME]" at bounding box center [384, 117] width 97 height 6
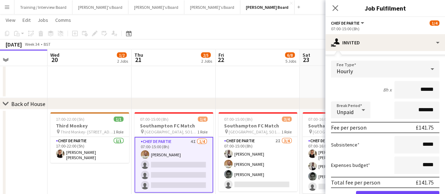
scroll to position [156, 0]
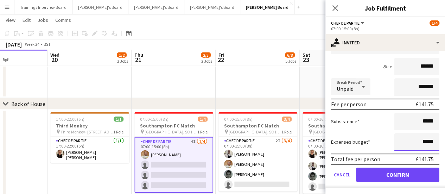
drag, startPoint x: 428, startPoint y: 136, endPoint x: 410, endPoint y: 137, distance: 17.6
click at [403, 137] on input "*****" at bounding box center [416, 142] width 45 height 18
type input "******"
drag, startPoint x: 372, startPoint y: 130, endPoint x: 374, endPoint y: 136, distance: 6.7
click at [371, 130] on form "Fee Type Hourly 8h x ****** Break Period Unpaid ******* Fee per person £141.75 …" at bounding box center [385, 112] width 120 height 150
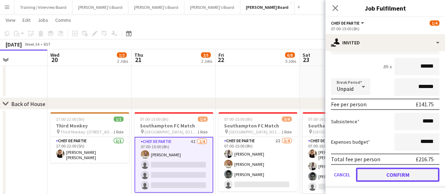
click at [394, 170] on button "Confirm" at bounding box center [397, 174] width 83 height 14
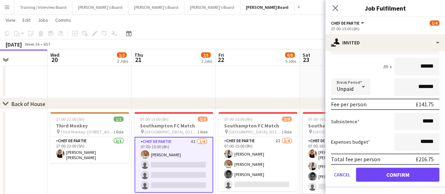
scroll to position [0, 0]
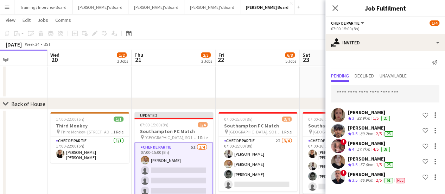
click at [227, 70] on app-date-cell "11:00-19:30 (8h30m) 0/1 [GEOGRAPHIC_DATA] pin [GEOGRAPHIC_DATA] 1 Role Barista …" at bounding box center [258, 40] width 84 height 117
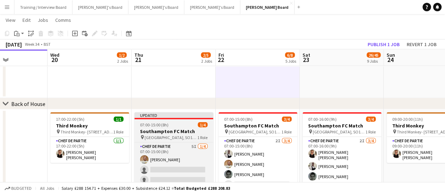
click at [200, 128] on app-job-card "Updated 07:00-15:00 (8h) 1/4 Southampton FC Match pin [GEOGRAPHIC_DATA], SO14 5…" at bounding box center [173, 154] width 79 height 85
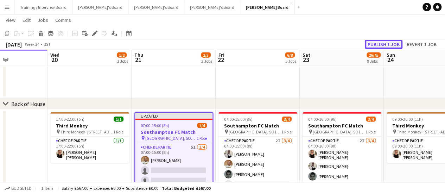
click at [386, 43] on button "Publish 1 job" at bounding box center [384, 44] width 38 height 9
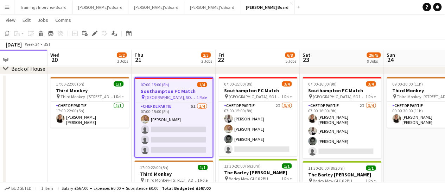
click at [82, 157] on app-date-cell "17:00-22:00 (5h) 1/1 Third Monkey pin Third Monkey- 46 South St 1 Role Chef de …" at bounding box center [89, 181] width 84 height 214
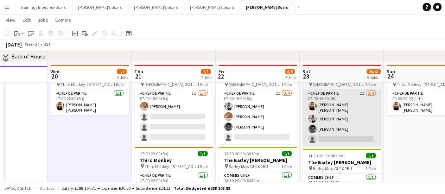
scroll to position [844, 0]
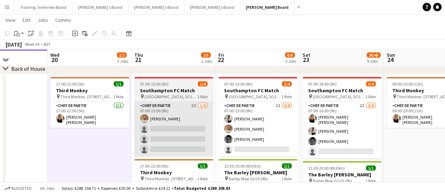
click at [180, 125] on app-card-role "Chef de Partie 5I [DATE] 07:00-15:00 (8h) [PERSON_NAME] single-neutral-actions …" at bounding box center [173, 129] width 79 height 54
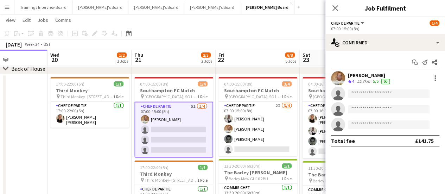
drag, startPoint x: 59, startPoint y: 157, endPoint x: 71, endPoint y: 165, distance: 13.9
click at [59, 157] on app-date-cell "17:00-22:00 (5h) 1/1 Third Monkey pin Third Monkey- 46 South St 1 Role Chef de …" at bounding box center [89, 181] width 84 height 214
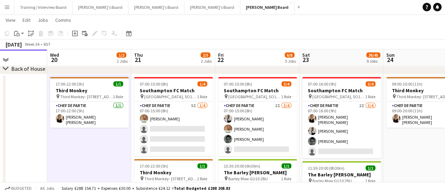
scroll to position [0, 163]
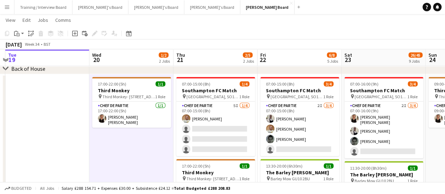
drag, startPoint x: 138, startPoint y: 166, endPoint x: 163, endPoint y: 166, distance: 25.3
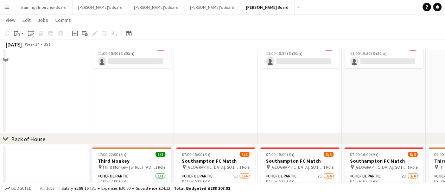
scroll to position [738, 0]
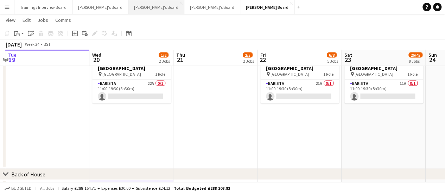
click at [133, 11] on button "[PERSON_NAME]'s Board Close" at bounding box center [156, 7] width 56 height 14
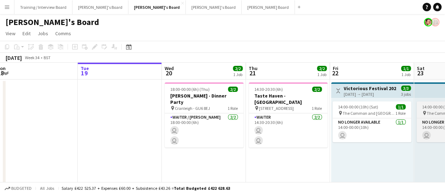
drag, startPoint x: 387, startPoint y: 159, endPoint x: 152, endPoint y: 116, distance: 238.4
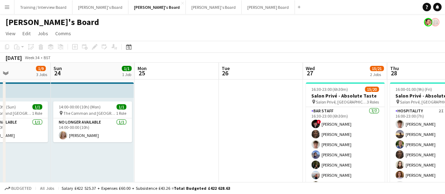
drag, startPoint x: 275, startPoint y: 142, endPoint x: 106, endPoint y: 89, distance: 176.8
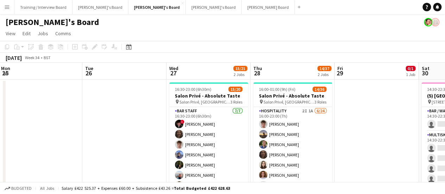
drag, startPoint x: 364, startPoint y: 140, endPoint x: 238, endPoint y: 134, distance: 126.0
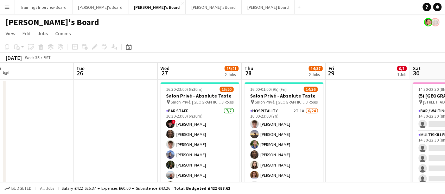
drag, startPoint x: 387, startPoint y: 157, endPoint x: 383, endPoint y: 157, distance: 3.9
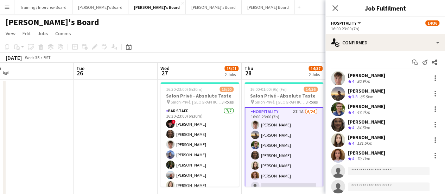
click at [391, 32] on app-options-switcher "Hospitality All roles Hospitality 14/36 16:00-23:00 (7h)" at bounding box center [385, 25] width 120 height 17
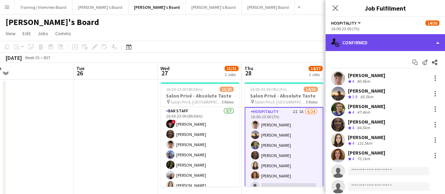
click at [391, 40] on div "single-neutral-actions-check-2 Confirmed" at bounding box center [385, 42] width 120 height 17
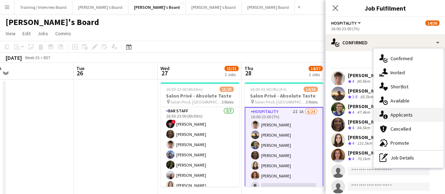
click at [410, 112] on div "single-neutral-actions-information Applicants" at bounding box center [408, 115] width 70 height 14
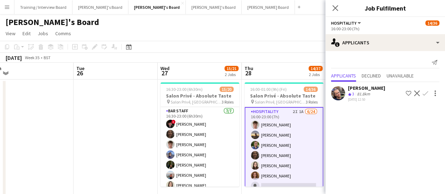
click at [359, 86] on div "[PERSON_NAME]" at bounding box center [366, 88] width 37 height 6
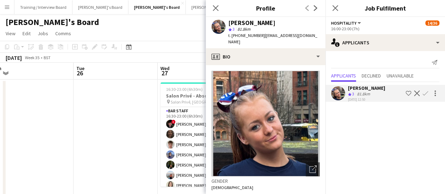
click at [263, 41] on div "[PERSON_NAME] 3 81.8km t. [PHONE_NUMBER] | [EMAIL_ADDRESS][DOMAIN_NAME]" at bounding box center [266, 32] width 120 height 31
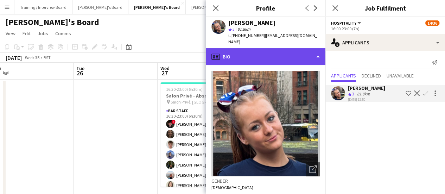
click at [271, 53] on div "profile Bio" at bounding box center [266, 56] width 120 height 17
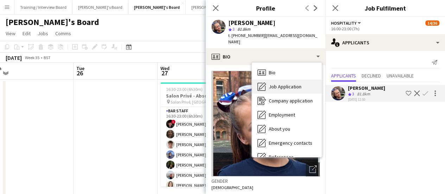
click at [296, 83] on span "Job Application" at bounding box center [285, 86] width 33 height 6
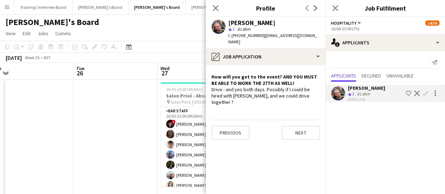
drag, startPoint x: 105, startPoint y: 117, endPoint x: 112, endPoint y: 117, distance: 6.3
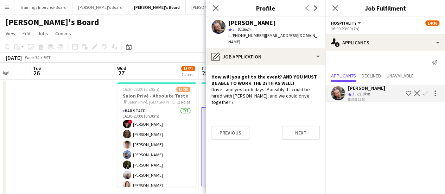
drag, startPoint x: 127, startPoint y: 152, endPoint x: 72, endPoint y: 142, distance: 55.7
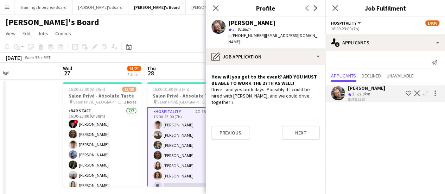
scroll to position [0, 235]
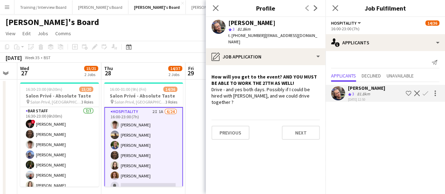
drag, startPoint x: 125, startPoint y: 169, endPoint x: 55, endPoint y: 161, distance: 70.0
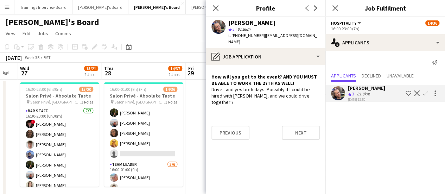
scroll to position [330, 0]
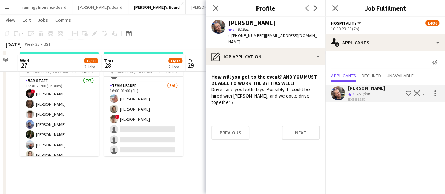
drag, startPoint x: 123, startPoint y: 154, endPoint x: 143, endPoint y: 145, distance: 21.7
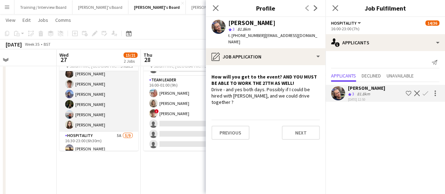
scroll to position [0, 0]
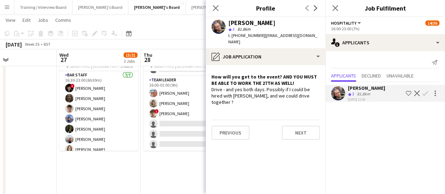
click at [242, 8] on button "[PERSON_NAME] Board Close" at bounding box center [268, 7] width 53 height 14
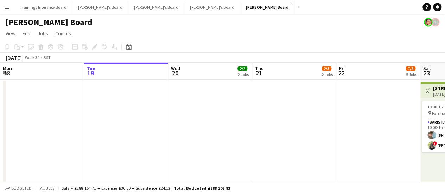
scroll to position [0, 256]
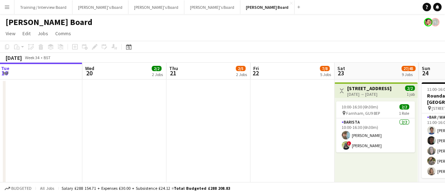
drag, startPoint x: 184, startPoint y: 122, endPoint x: 176, endPoint y: 126, distance: 9.4
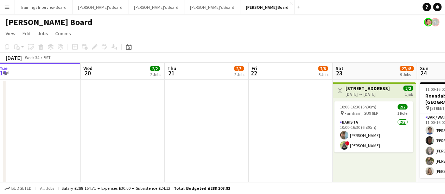
drag, startPoint x: 227, startPoint y: 122, endPoint x: 209, endPoint y: 118, distance: 18.3
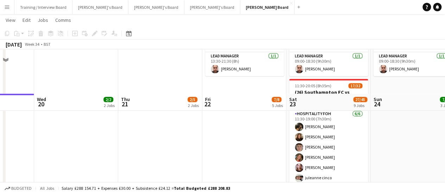
scroll to position [457, 0]
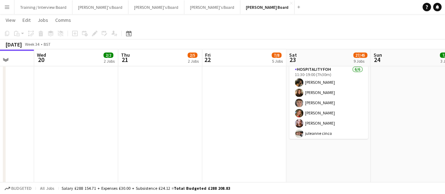
drag, startPoint x: 176, startPoint y: 128, endPoint x: 173, endPoint y: 128, distance: 3.9
click at [173, 128] on app-calendar-viewport "Sat 16 94/95 12 Jobs Sun 17 3/4 4 Jobs Mon 18 Tue 19 Wed 20 2/2 2 Jobs Thu 21 2…" at bounding box center [222, 122] width 445 height 1105
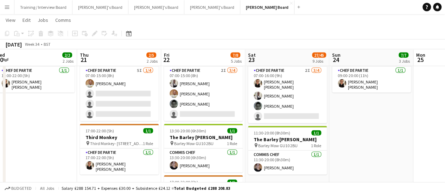
scroll to position [0, 223]
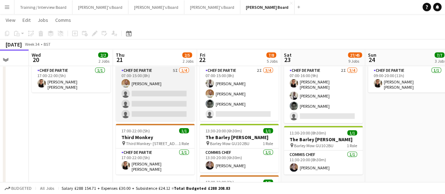
click at [149, 102] on app-card-role "Chef de Partie 5I [DATE] 07:00-15:00 (8h) [PERSON_NAME] single-neutral-actions …" at bounding box center [155, 93] width 79 height 54
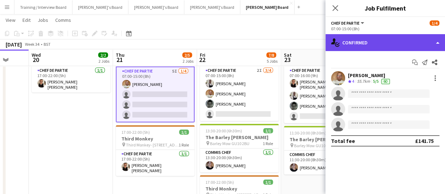
click at [362, 42] on div "single-neutral-actions-check-2 Confirmed" at bounding box center [385, 42] width 120 height 17
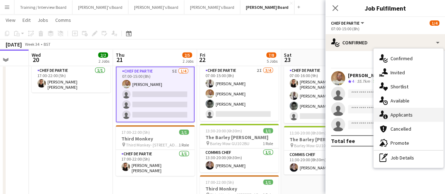
click at [405, 114] on div "single-neutral-actions-information Applicants" at bounding box center [408, 115] width 70 height 14
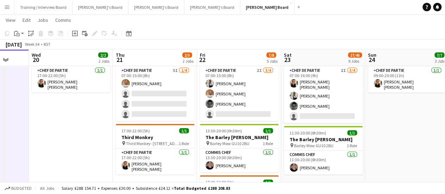
click at [10, 11] on button "Menu" at bounding box center [7, 7] width 14 height 14
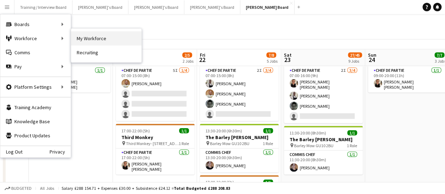
click at [76, 40] on link "My Workforce" at bounding box center [106, 38] width 70 height 14
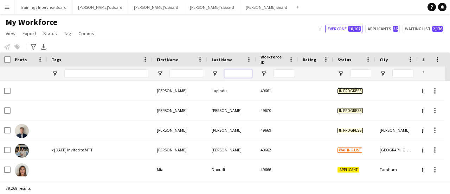
click at [250, 76] on input "Last Name Filter Input" at bounding box center [238, 73] width 28 height 8
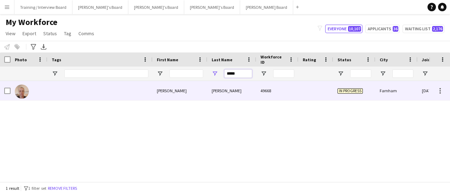
type input "*****"
click at [139, 95] on div at bounding box center [99, 90] width 105 height 19
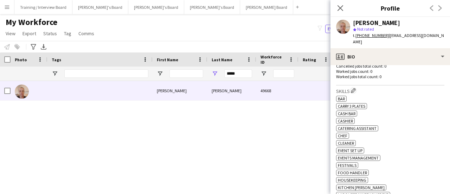
scroll to position [246, 0]
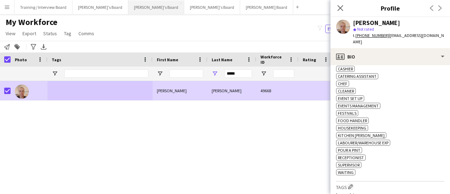
click at [128, 9] on button "[PERSON_NAME]'s Board Close" at bounding box center [156, 7] width 56 height 14
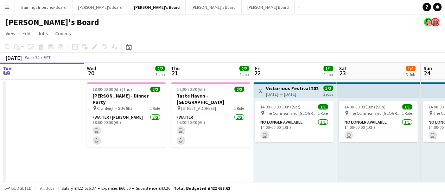
drag, startPoint x: 250, startPoint y: 139, endPoint x: 143, endPoint y: 127, distance: 107.9
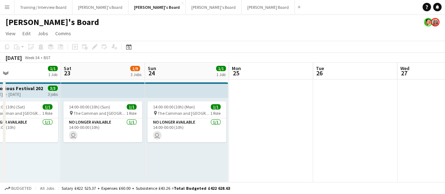
drag, startPoint x: 96, startPoint y: 117, endPoint x: 232, endPoint y: 152, distance: 140.5
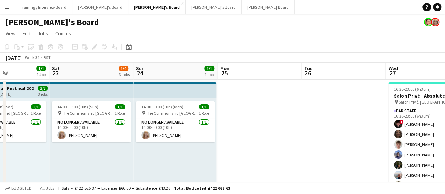
drag, startPoint x: 87, startPoint y: 142, endPoint x: 325, endPoint y: 131, distance: 238.3
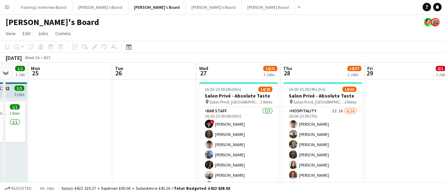
drag, startPoint x: 172, startPoint y: 129, endPoint x: 278, endPoint y: 142, distance: 106.6
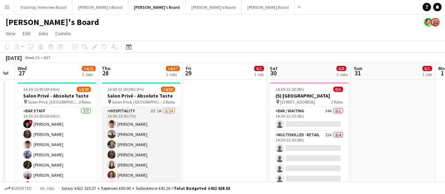
scroll to position [70, 0]
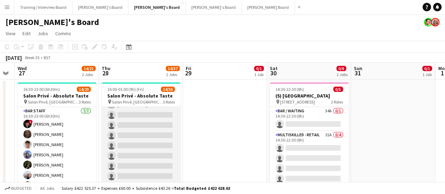
click at [127, 146] on app-card-role "Hospitality 2I 1A [DATE] 16:00-23:00 (7h) [PERSON_NAME] [PERSON_NAME] [PERSON_N…" at bounding box center [141, 166] width 79 height 258
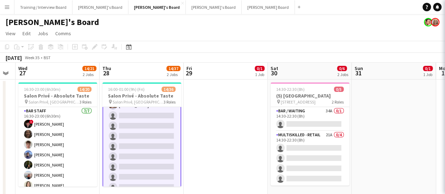
scroll to position [71, 0]
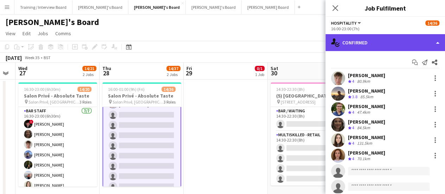
click at [374, 44] on div "single-neutral-actions-check-2 Confirmed" at bounding box center [385, 42] width 120 height 17
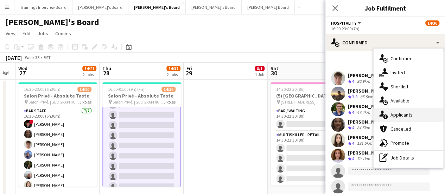
click at [413, 113] on div "single-neutral-actions-information Applicants" at bounding box center [408, 115] width 70 height 14
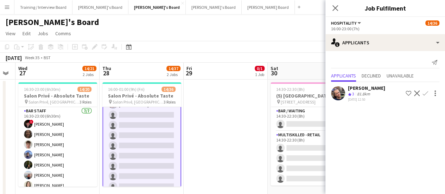
click at [362, 94] on div "81.8km" at bounding box center [363, 94] width 16 height 6
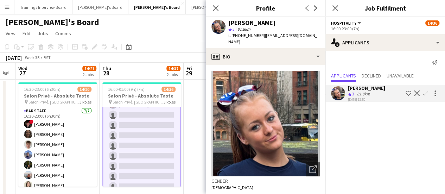
click at [267, 39] on div "[PERSON_NAME] 3 81.8km t. [PHONE_NUMBER] | [EMAIL_ADDRESS][DOMAIN_NAME]" at bounding box center [266, 32] width 120 height 31
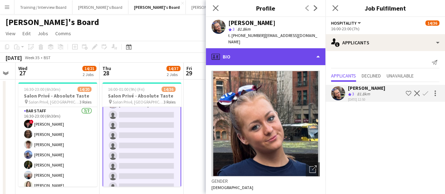
click at [271, 50] on div "profile Bio" at bounding box center [266, 56] width 120 height 17
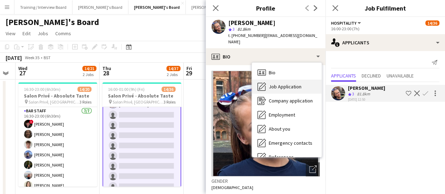
click at [284, 79] on div "Job Application Job Application" at bounding box center [287, 86] width 70 height 14
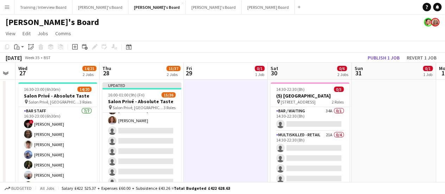
scroll to position [0, 180]
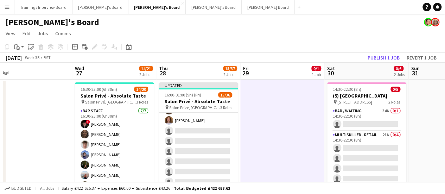
drag, startPoint x: 214, startPoint y: 162, endPoint x: 244, endPoint y: 165, distance: 29.7
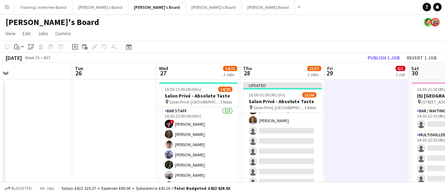
drag, startPoint x: 19, startPoint y: 135, endPoint x: 75, endPoint y: 137, distance: 55.6
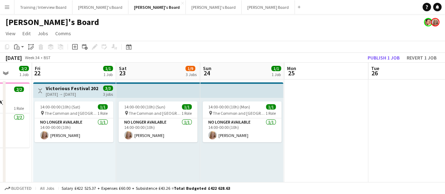
drag, startPoint x: 182, startPoint y: 140, endPoint x: 279, endPoint y: 151, distance: 97.6
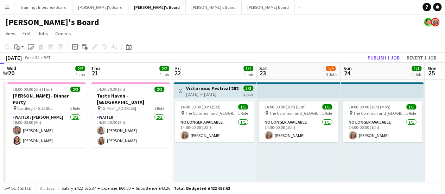
drag, startPoint x: 230, startPoint y: 145, endPoint x: 222, endPoint y: 145, distance: 8.1
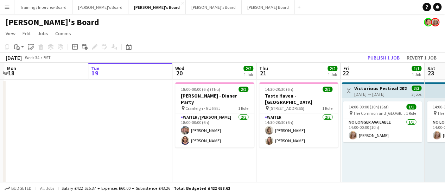
drag, startPoint x: 234, startPoint y: 150, endPoint x: 155, endPoint y: 152, distance: 78.8
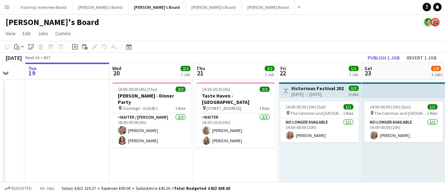
scroll to position [0, 191]
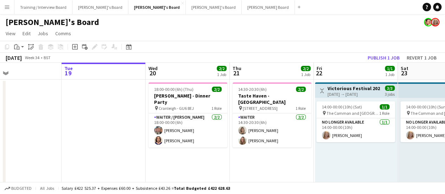
drag, startPoint x: 110, startPoint y: 149, endPoint x: 113, endPoint y: 149, distance: 3.6
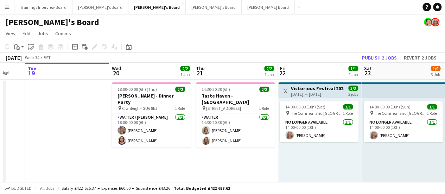
drag, startPoint x: 253, startPoint y: 175, endPoint x: 217, endPoint y: 178, distance: 37.1
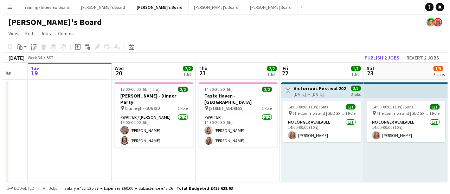
scroll to position [0, 228]
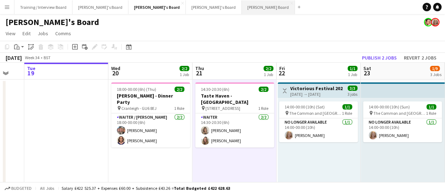
click at [242, 5] on button "[PERSON_NAME] Board Close" at bounding box center [268, 7] width 53 height 14
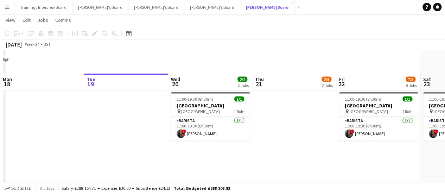
scroll to position [738, 0]
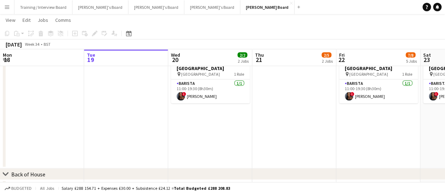
drag, startPoint x: 250, startPoint y: 126, endPoint x: 217, endPoint y: 126, distance: 33.4
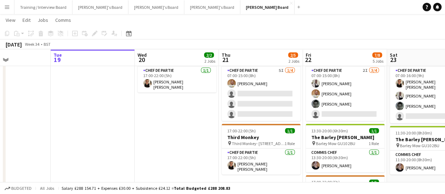
scroll to position [0, 259]
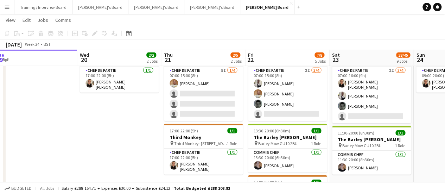
drag, startPoint x: 223, startPoint y: 135, endPoint x: 165, endPoint y: 135, distance: 57.7
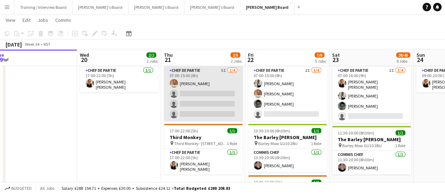
click at [221, 109] on app-card-role "Chef de Partie 5I [DATE] 07:00-15:00 (8h) [PERSON_NAME] single-neutral-actions …" at bounding box center [203, 93] width 79 height 54
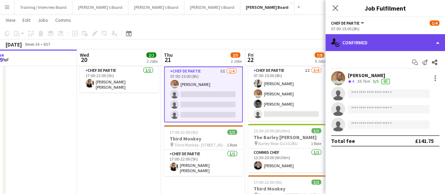
drag, startPoint x: 394, startPoint y: 40, endPoint x: 395, endPoint y: 36, distance: 4.3
click at [395, 36] on div "single-neutral-actions-check-2 Confirmed" at bounding box center [385, 42] width 120 height 17
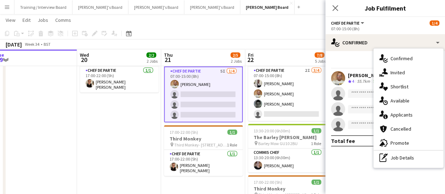
click at [398, 71] on div "single-neutral-actions-share-1 Invited" at bounding box center [408, 72] width 70 height 14
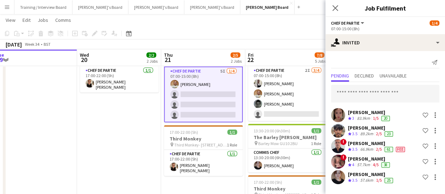
drag, startPoint x: 127, startPoint y: 133, endPoint x: 112, endPoint y: 133, distance: 14.4
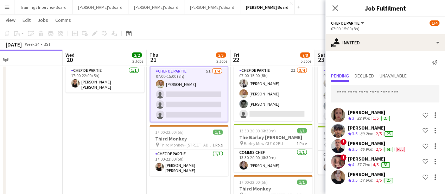
click at [112, 133] on app-date-cell "17:00-22:00 (5h) 1/1 Third Monkey pin Third Monkey- 46 South St 1 Role Chef de …" at bounding box center [105, 146] width 84 height 214
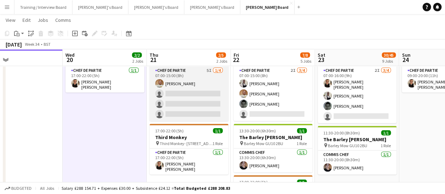
click at [176, 96] on app-card-role "Chef de Partie 5I [DATE] 07:00-15:00 (8h) [PERSON_NAME] single-neutral-actions …" at bounding box center [188, 93] width 79 height 54
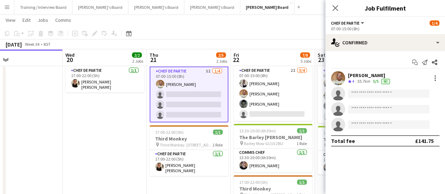
click at [111, 142] on app-date-cell "17:00-22:00 (5h) 1/1 Third Monkey pin Third Monkey- 46 South St 1 Role Chef de …" at bounding box center [105, 146] width 84 height 214
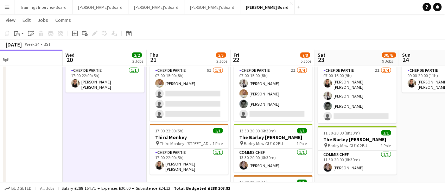
click at [145, 161] on app-date-cell "17:00-22:00 (5h) 1/1 Third Monkey pin Third Monkey- 46 South St 1 Role Chef de …" at bounding box center [105, 146] width 84 height 214
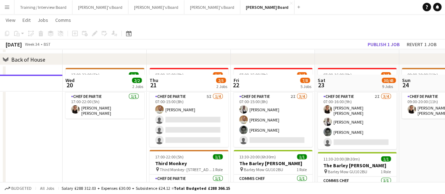
scroll to position [844, 0]
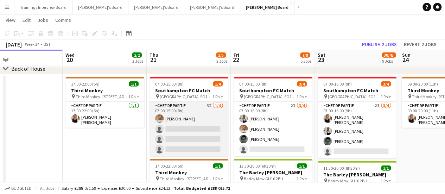
click at [189, 142] on app-card-role "Chef de Partie 5I [DATE] 07:00-15:00 (8h) [PERSON_NAME] single-neutral-actions …" at bounding box center [188, 129] width 79 height 54
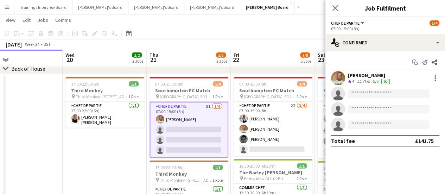
click at [57, 138] on app-date-cell at bounding box center [21, 181] width 84 height 214
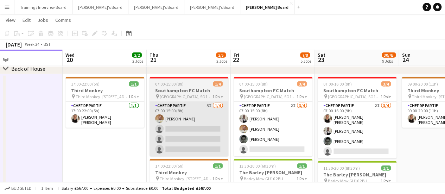
scroll to position [0, 274]
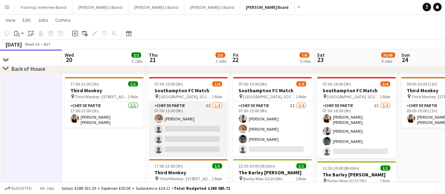
click at [172, 128] on app-card-role "Chef de Partie 5I [DATE] 07:00-15:00 (8h) [PERSON_NAME] single-neutral-actions …" at bounding box center [188, 129] width 79 height 54
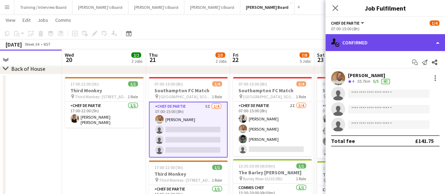
click at [372, 46] on div "single-neutral-actions-check-2 Confirmed" at bounding box center [385, 42] width 120 height 17
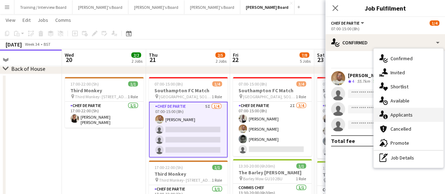
click at [404, 115] on div "single-neutral-actions-information Applicants" at bounding box center [408, 115] width 70 height 14
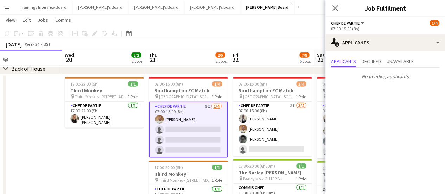
click at [64, 146] on app-date-cell "17:00-22:00 (5h) 1/1 Third Monkey pin Third Monkey- 46 South St 1 Role Chef de …" at bounding box center [104, 181] width 84 height 214
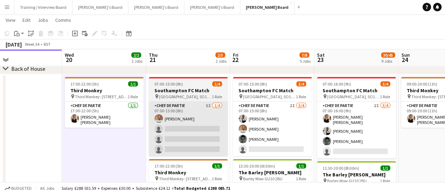
click at [211, 126] on app-card-role "Chef de Partie 5I [DATE] 07:00-15:00 (8h) [PERSON_NAME] single-neutral-actions …" at bounding box center [188, 129] width 79 height 54
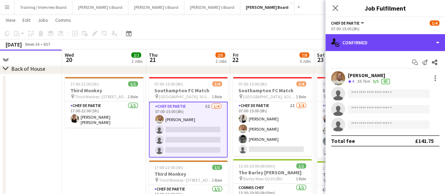
drag, startPoint x: 410, startPoint y: 39, endPoint x: 409, endPoint y: 101, distance: 61.5
click at [409, 39] on div "single-neutral-actions-check-2 Confirmed" at bounding box center [385, 42] width 120 height 17
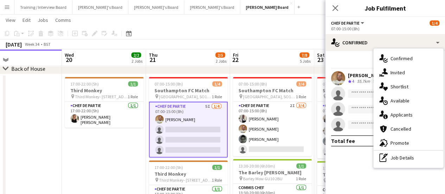
click at [409, 115] on div "single-neutral-actions-information Applicants" at bounding box center [408, 115] width 70 height 14
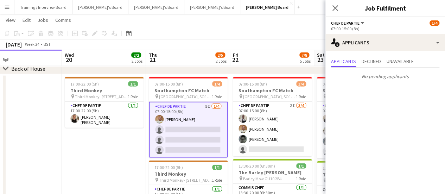
click at [104, 162] on app-date-cell "17:00-22:00 (5h) 1/1 Third Monkey pin Third Monkey- 46 South St 1 Role Chef de …" at bounding box center [104, 181] width 84 height 214
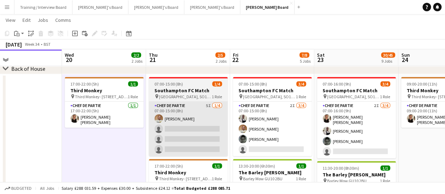
click at [193, 133] on app-card-role "Chef de Partie 5I [DATE] 07:00-15:00 (8h) [PERSON_NAME] single-neutral-actions …" at bounding box center [188, 129] width 79 height 54
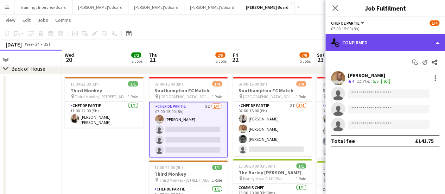
click at [398, 45] on div "single-neutral-actions-check-2 Confirmed" at bounding box center [385, 42] width 120 height 17
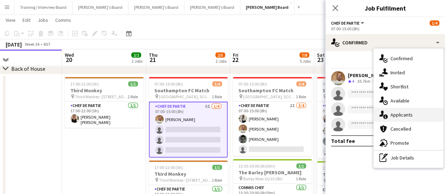
click at [407, 112] on div "single-neutral-actions-information Applicants" at bounding box center [408, 115] width 70 height 14
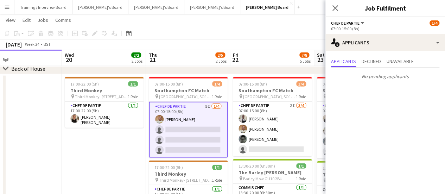
click at [55, 161] on app-date-cell at bounding box center [20, 181] width 84 height 214
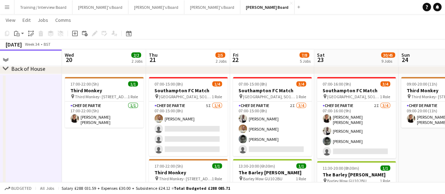
scroll to position [0, 274]
click at [5, 7] on app-icon "Menu" at bounding box center [7, 7] width 6 height 6
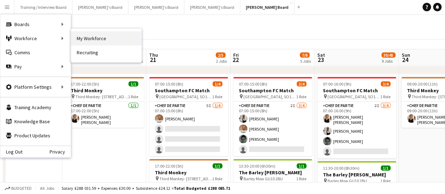
click at [93, 40] on link "My Workforce" at bounding box center [106, 38] width 70 height 14
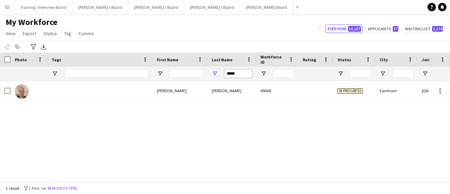
click at [243, 75] on input "*****" at bounding box center [238, 73] width 28 height 8
click at [186, 77] on input "First Name Filter Input" at bounding box center [186, 73] width 34 height 8
click at [194, 78] on div at bounding box center [186, 73] width 34 height 14
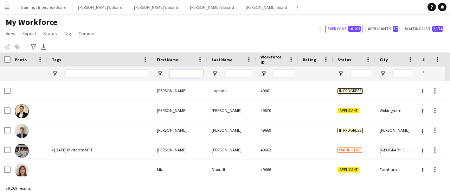
paste input "**********"
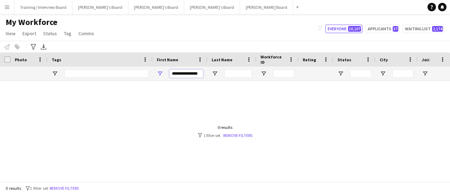
drag, startPoint x: 190, startPoint y: 70, endPoint x: 229, endPoint y: 76, distance: 39.4
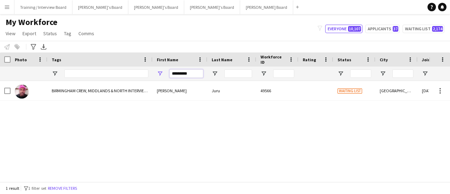
type input "*********"
click at [113, 92] on div "BIRMINGHAM CREW, MIDDLANDS & NORTH INTERVIEW WITH [PERSON_NAME] or [PERSON_NAME]" at bounding box center [99, 90] width 105 height 19
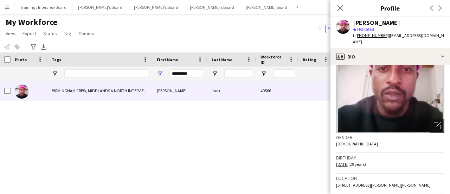
scroll to position [70, 0]
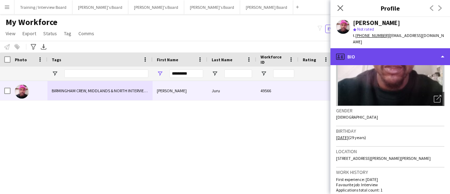
click at [409, 52] on div "profile Bio" at bounding box center [390, 56] width 120 height 17
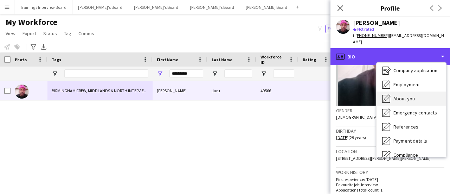
scroll to position [35, 0]
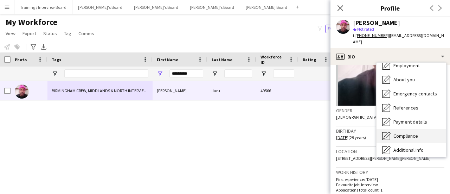
click at [416, 133] on span "Compliance" at bounding box center [405, 136] width 25 height 6
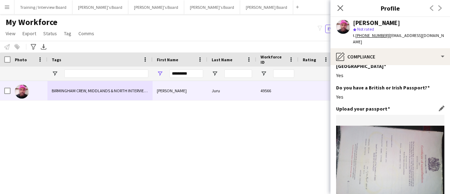
click at [406, 148] on img at bounding box center [390, 166] width 108 height 81
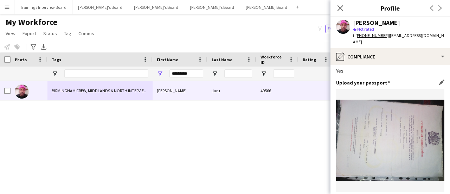
scroll to position [70, 0]
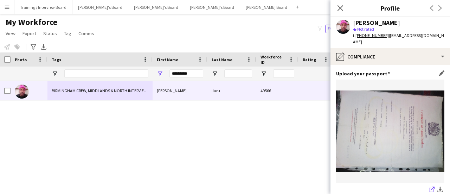
click at [429, 186] on icon "share-external-link-1" at bounding box center [432, 189] width 6 height 6
